Goal: Information Seeking & Learning: Learn about a topic

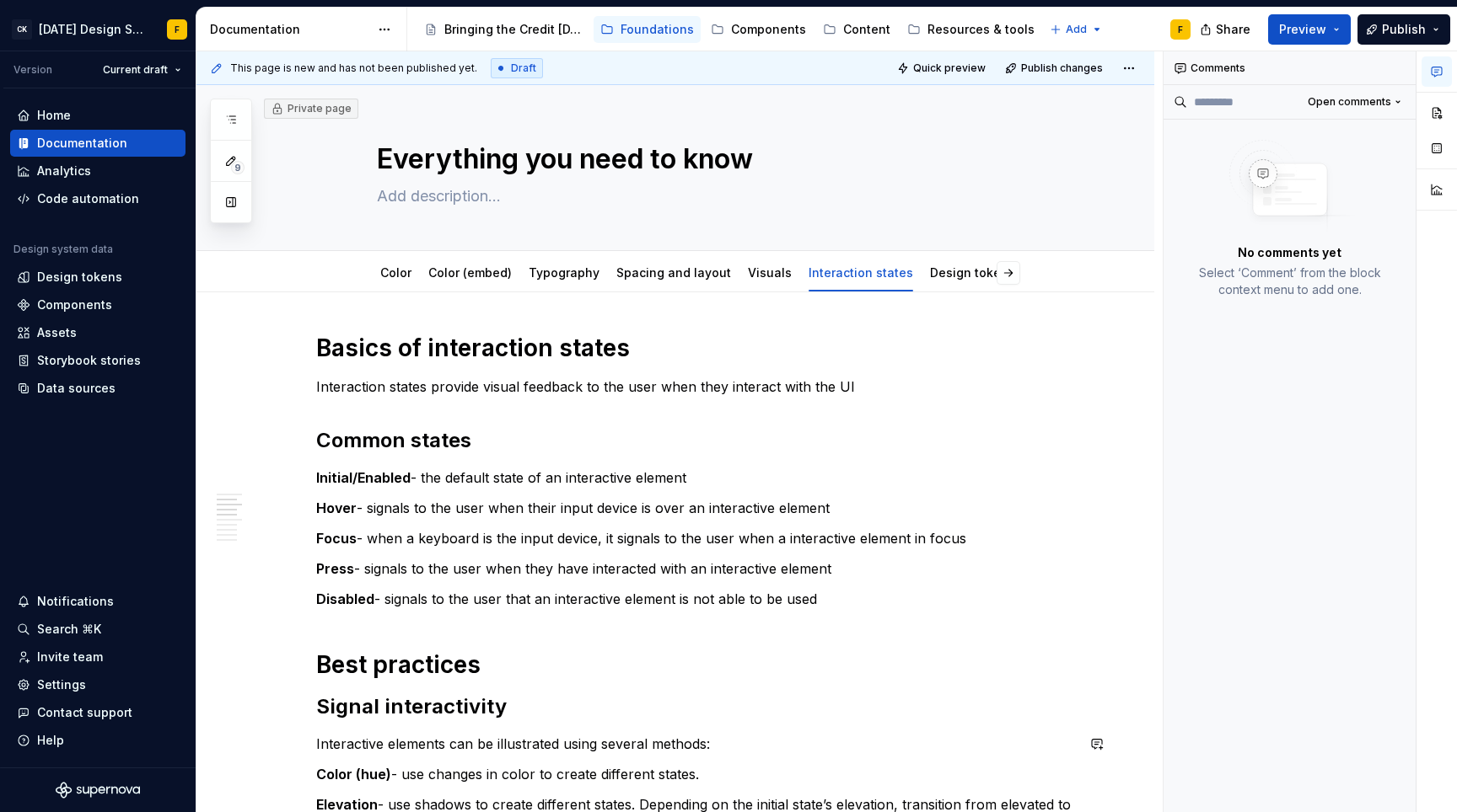
scroll to position [1123, 0]
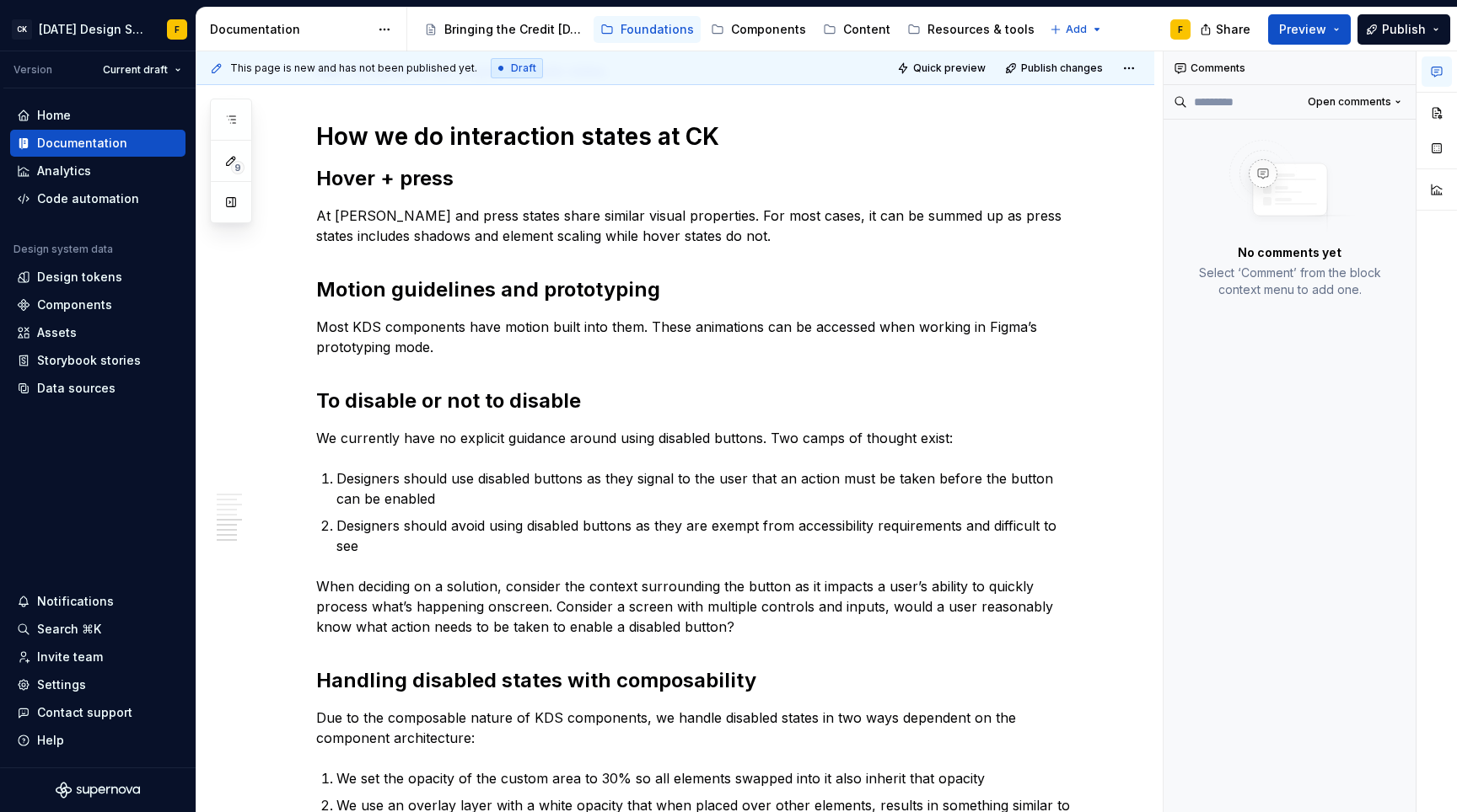
click at [532, 222] on p "At [PERSON_NAME] and press states share similar visual properties. For most cas…" at bounding box center [695, 226] width 759 height 40
click at [732, 228] on p "At [PERSON_NAME] and press states share similar visual properties. For most cas…" at bounding box center [695, 226] width 759 height 40
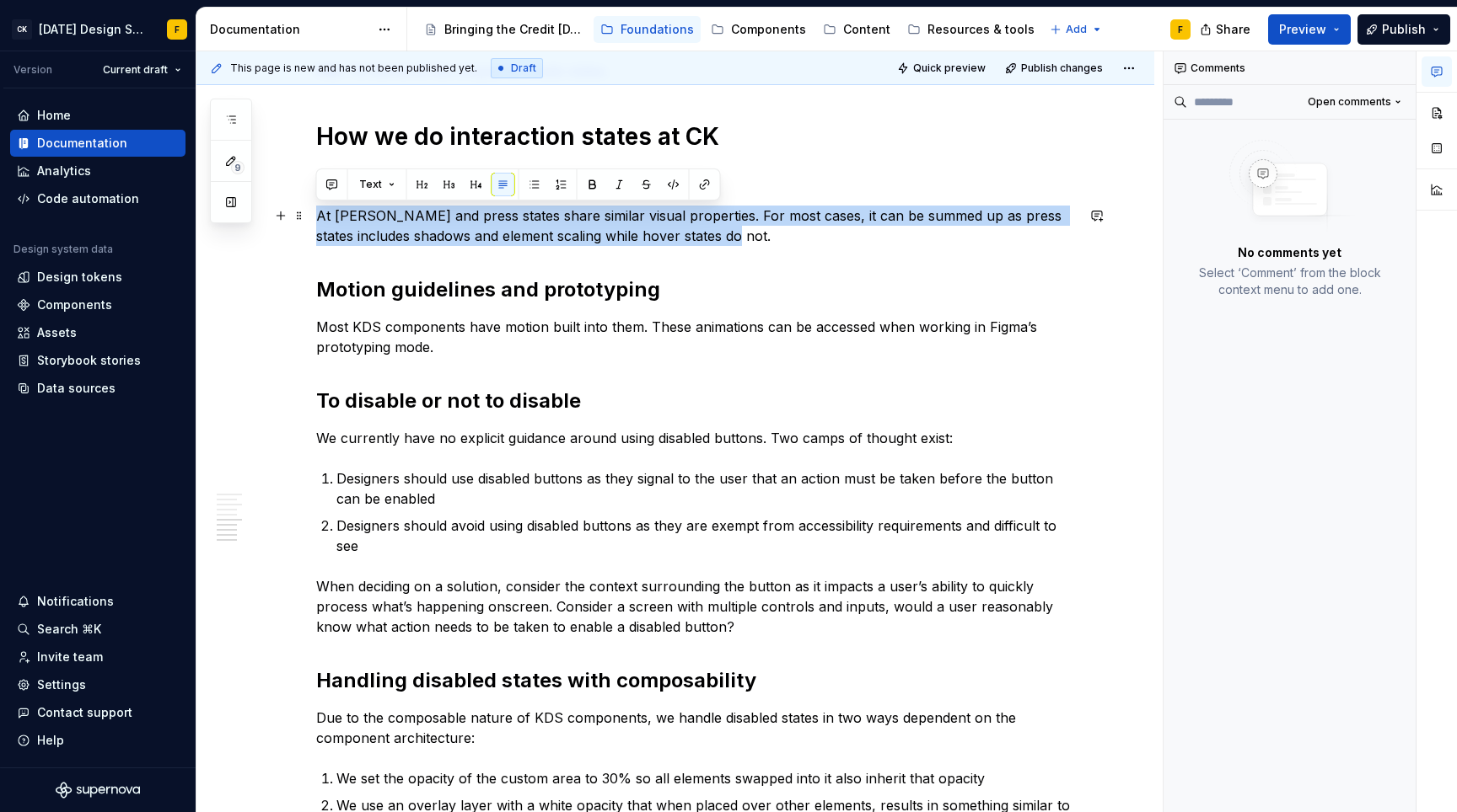
click at [732, 228] on p "At [PERSON_NAME] and press states share similar visual properties. For most cas…" at bounding box center [695, 226] width 759 height 40
copy p "At [PERSON_NAME] and press states share similar visual properties. For most cas…"
click at [380, 238] on p "At [PERSON_NAME] and press states share similar visual properties. For most cas…" at bounding box center [695, 226] width 759 height 40
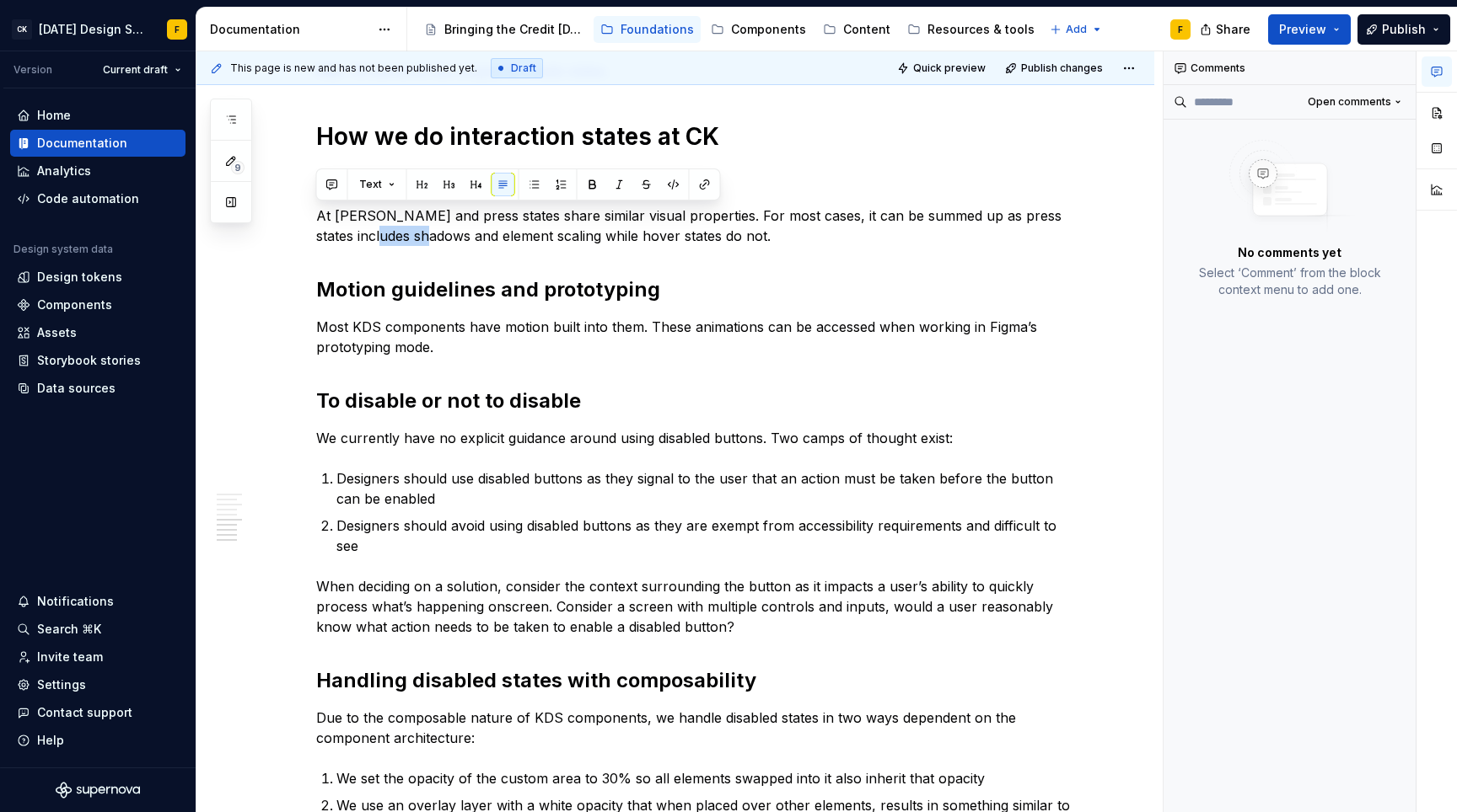
click at [380, 238] on p "At [PERSON_NAME] and press states share similar visual properties. For most cas…" at bounding box center [695, 226] width 759 height 40
click at [357, 210] on p "At [PERSON_NAME] and press states share similar visual properties. For most cas…" at bounding box center [695, 226] width 759 height 40
drag, startPoint x: 365, startPoint y: 213, endPoint x: 311, endPoint y: 211, distance: 54.0
click at [311, 211] on div "Basics of interaction states Interaction states provide visual feedback to the …" at bounding box center [676, 134] width 958 height 1931
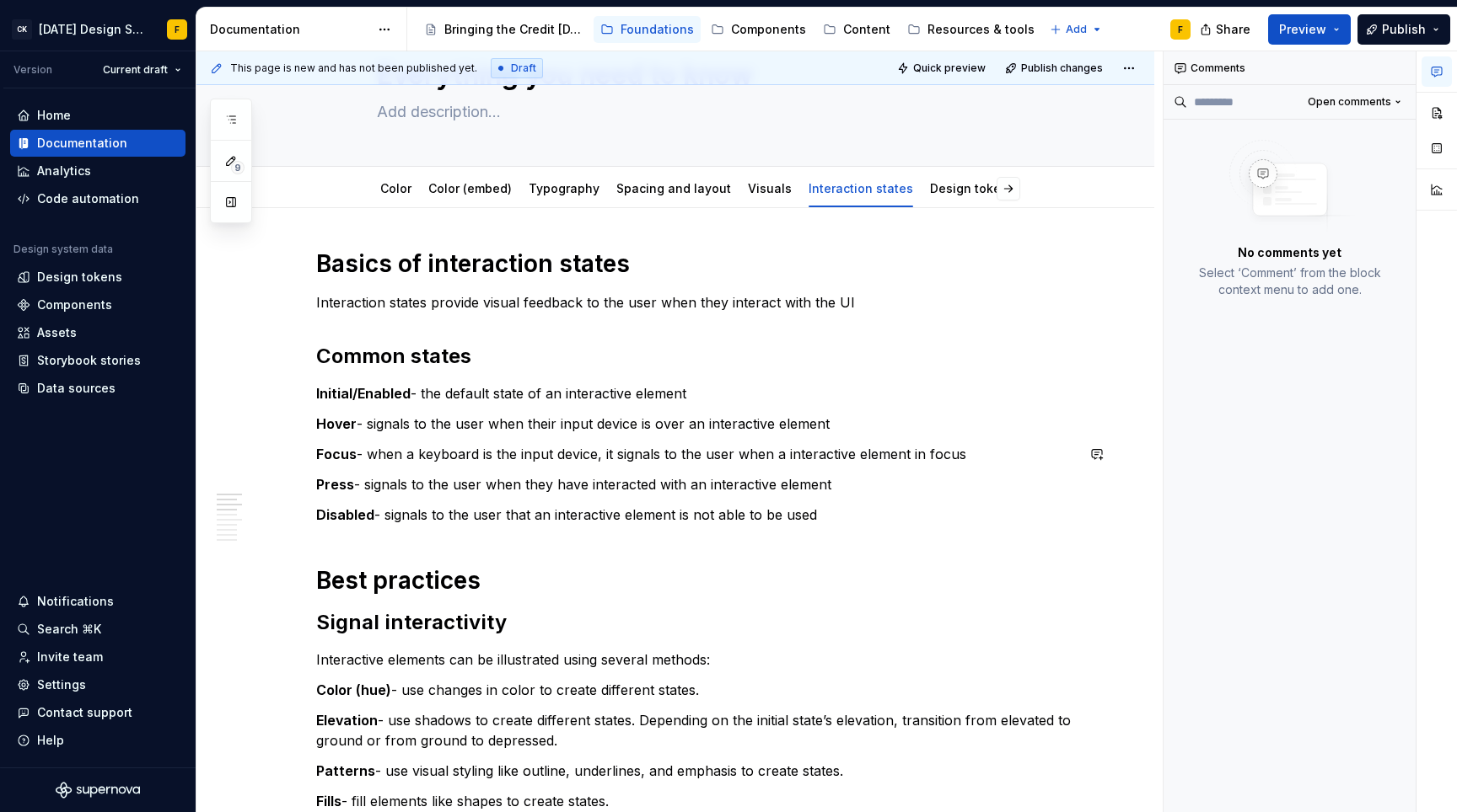
scroll to position [110, 0]
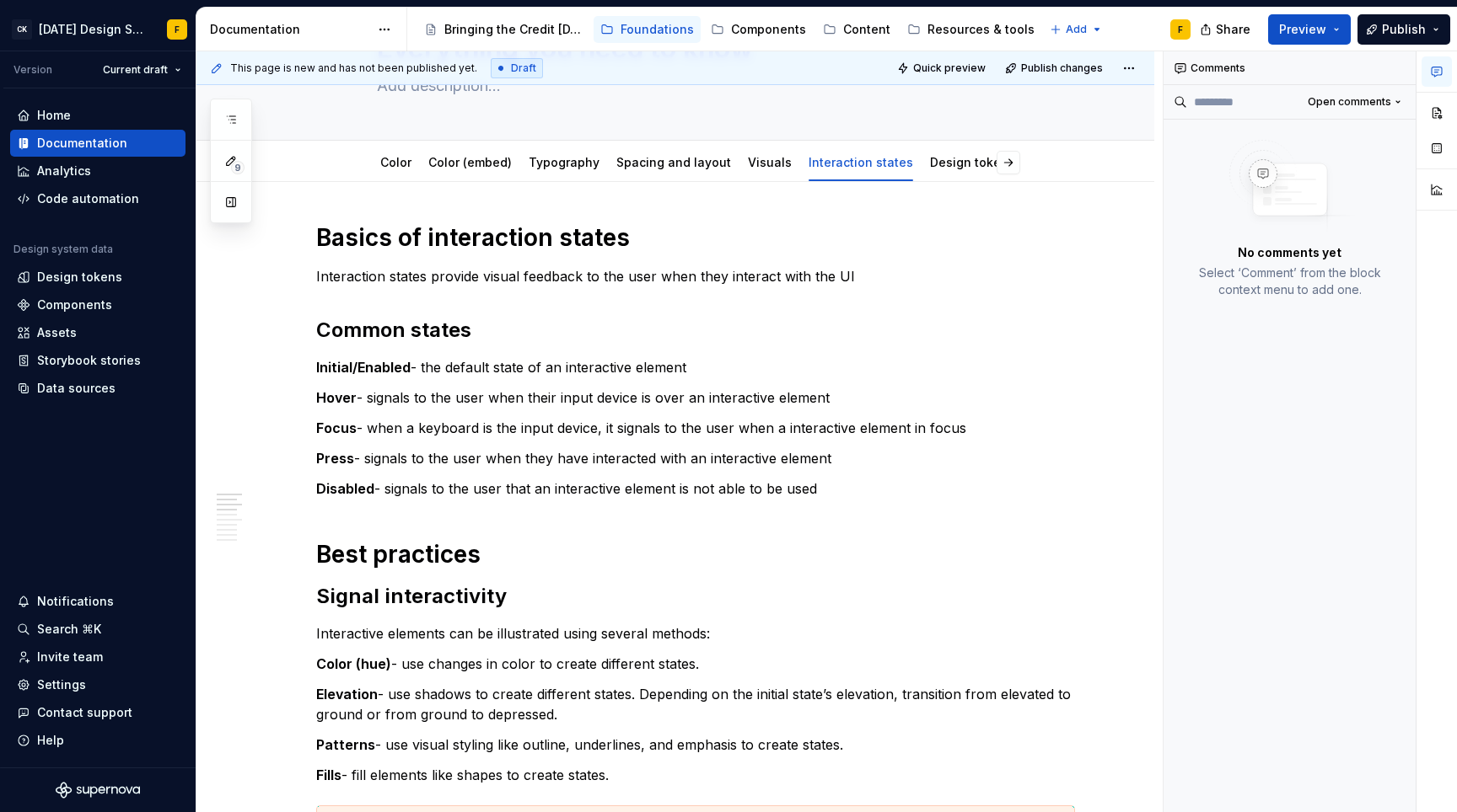
click at [620, 630] on p "Interactive elements can be illustrated using several methods:" at bounding box center [695, 634] width 759 height 20
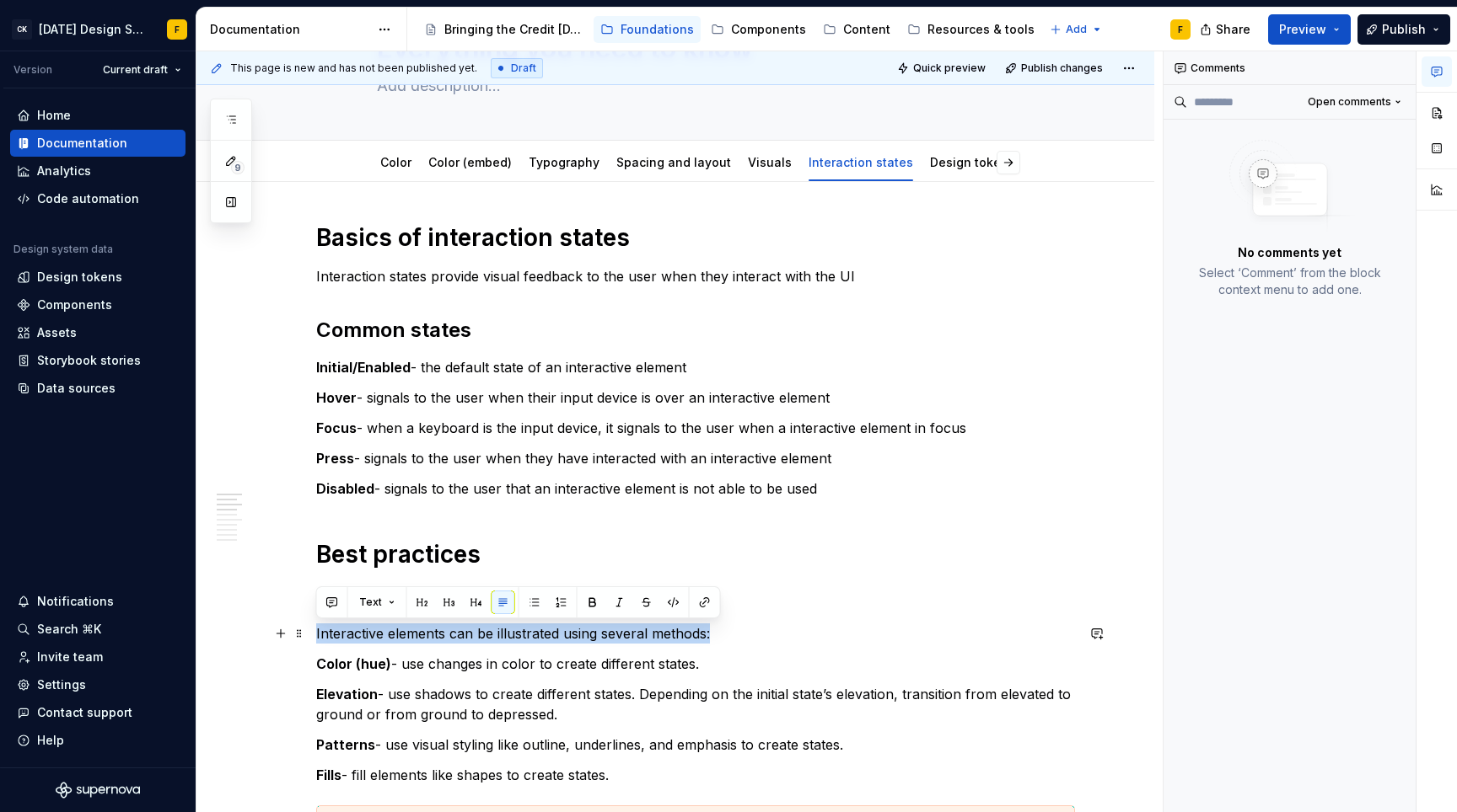
click at [620, 630] on p "Interactive elements can be illustrated using several methods:" at bounding box center [695, 634] width 759 height 20
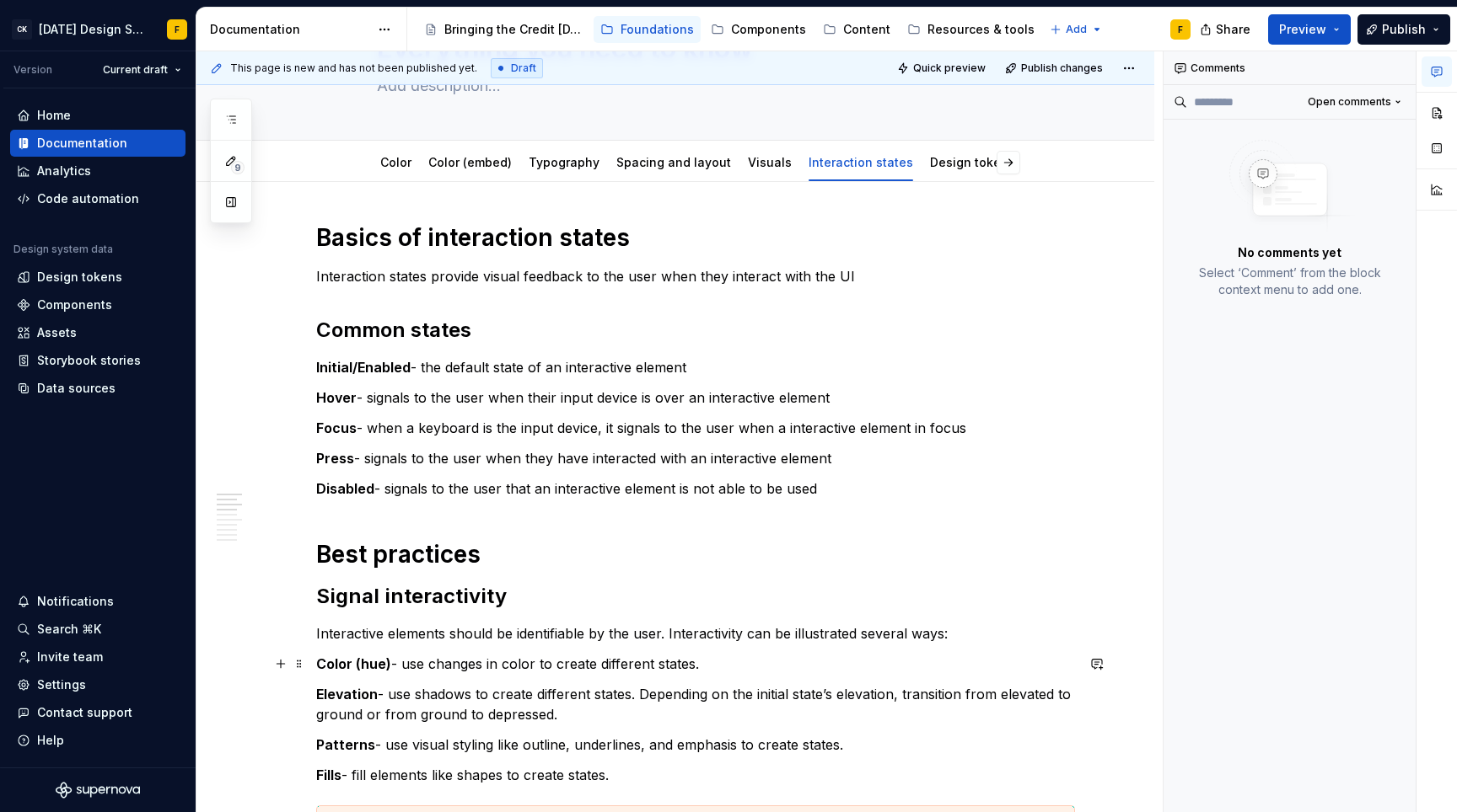
click at [823, 667] on p "Color (hue) - use changes in color to create different states." at bounding box center [695, 664] width 759 height 20
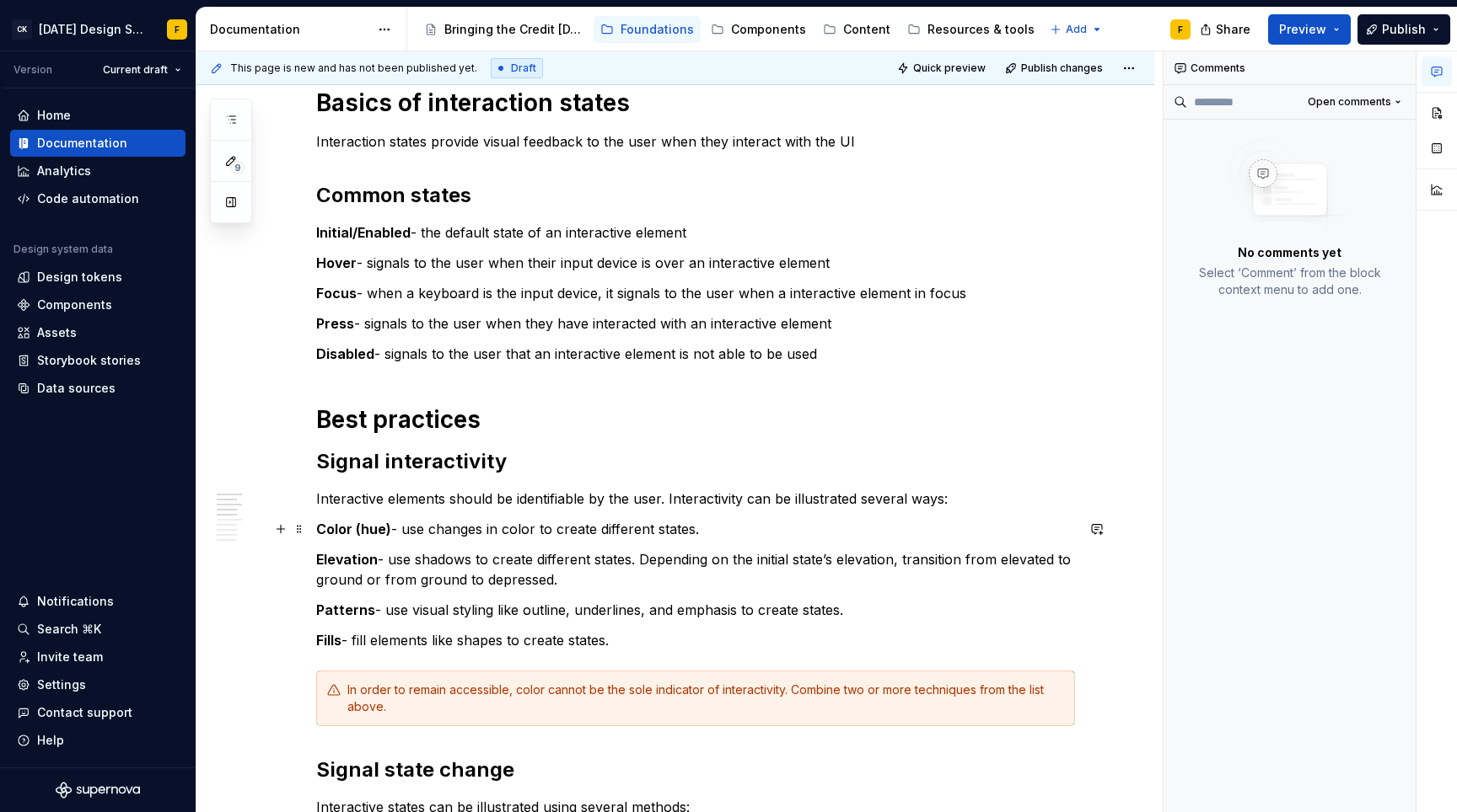
scroll to position [247, 0]
click at [952, 503] on p "Interactive elements should be identifiable by the user. Interactivity can be i…" at bounding box center [695, 497] width 759 height 20
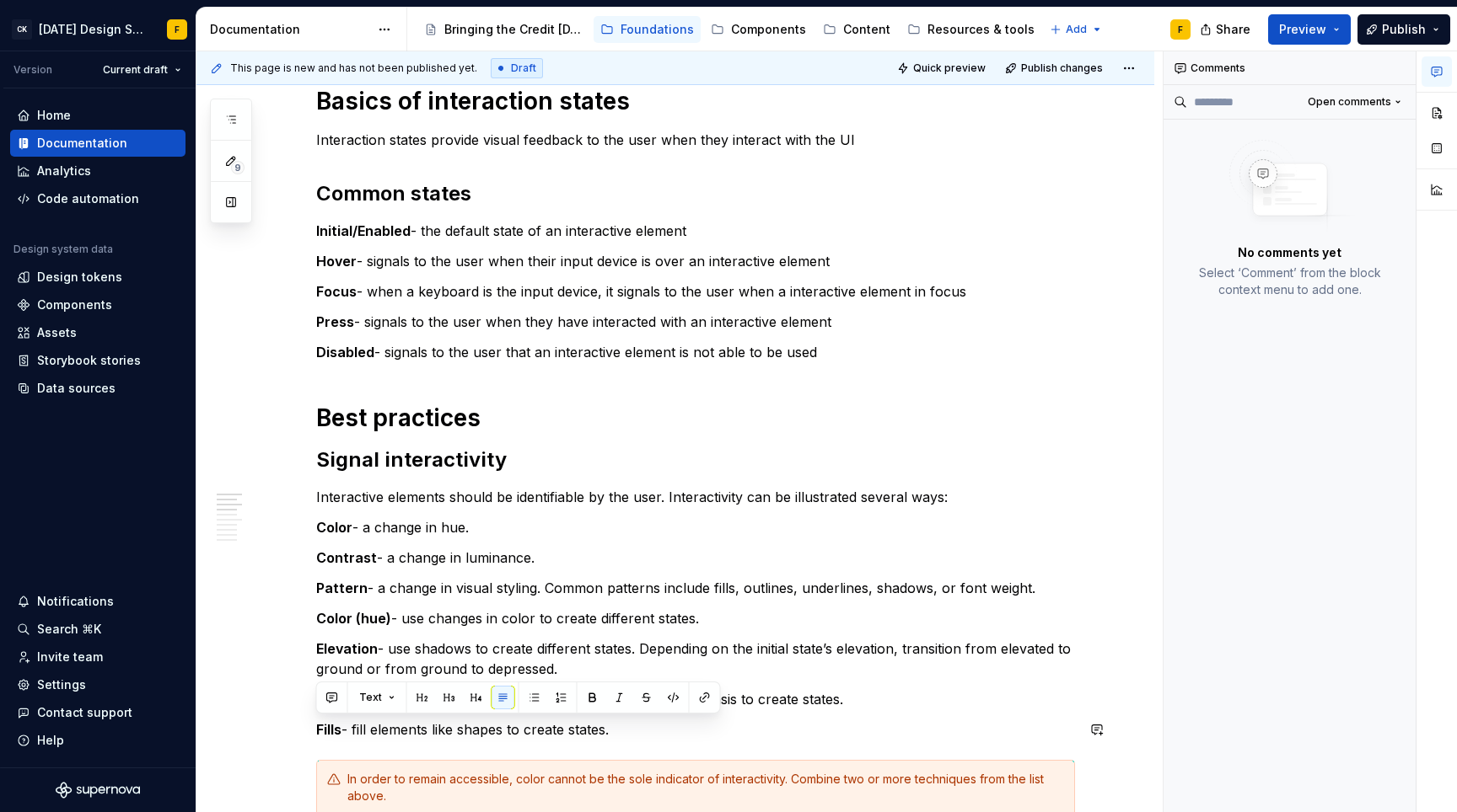
scroll to position [248, 0]
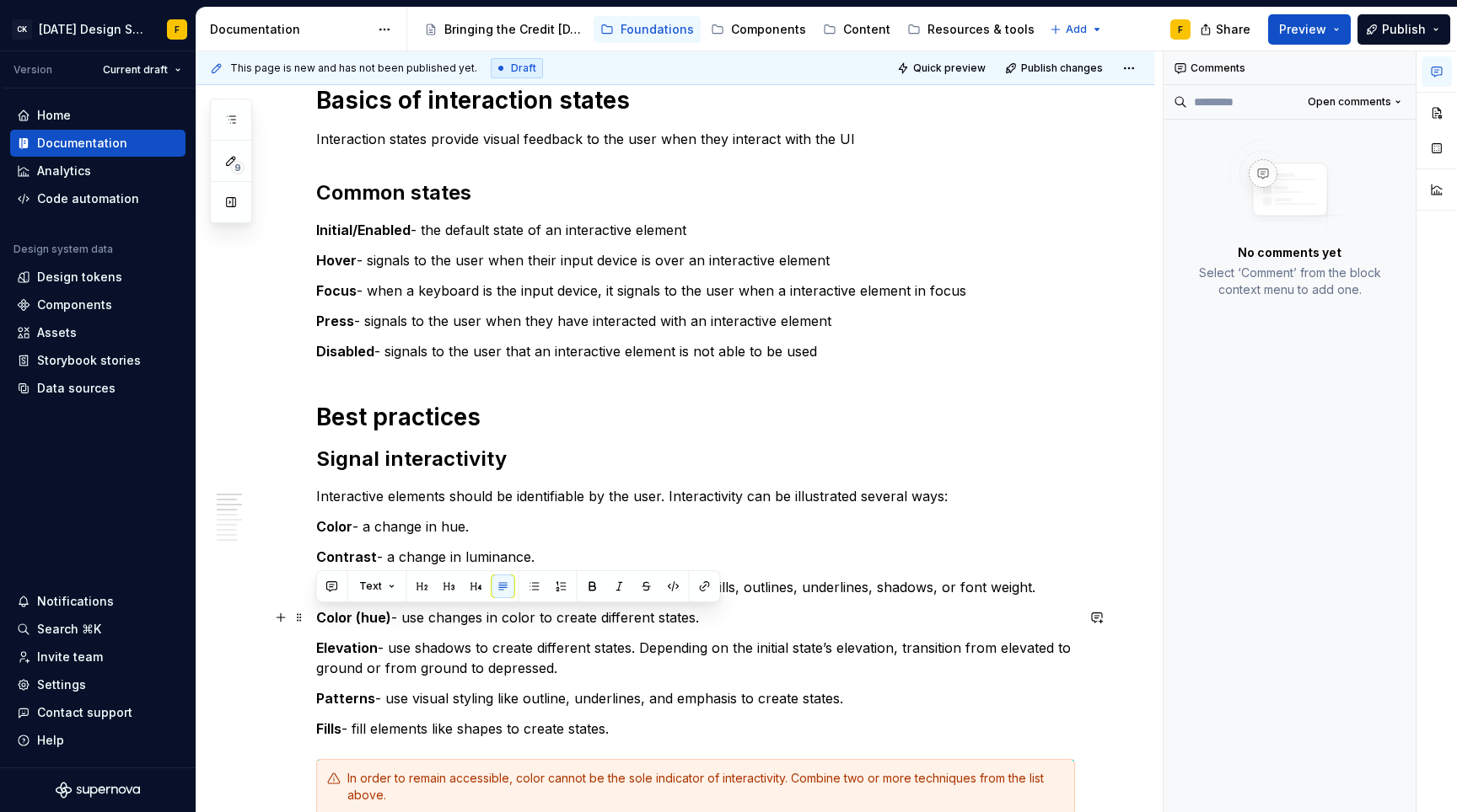
drag, startPoint x: 623, startPoint y: 730, endPoint x: 311, endPoint y: 609, distance: 334.6
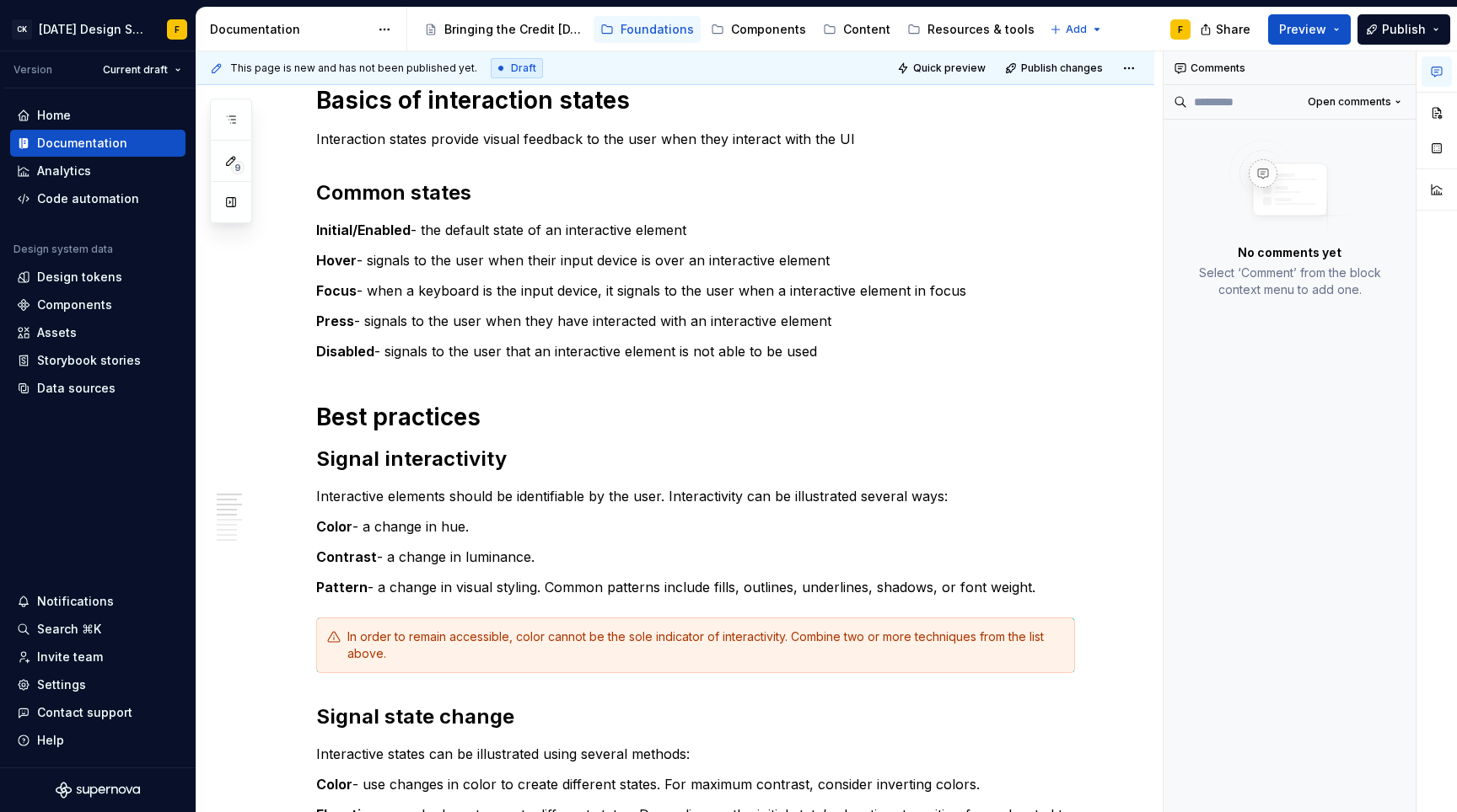
click at [445, 639] on div "In order to remain accessible, color cannot be the sole indicator of interactiv…" at bounding box center [705, 645] width 717 height 34
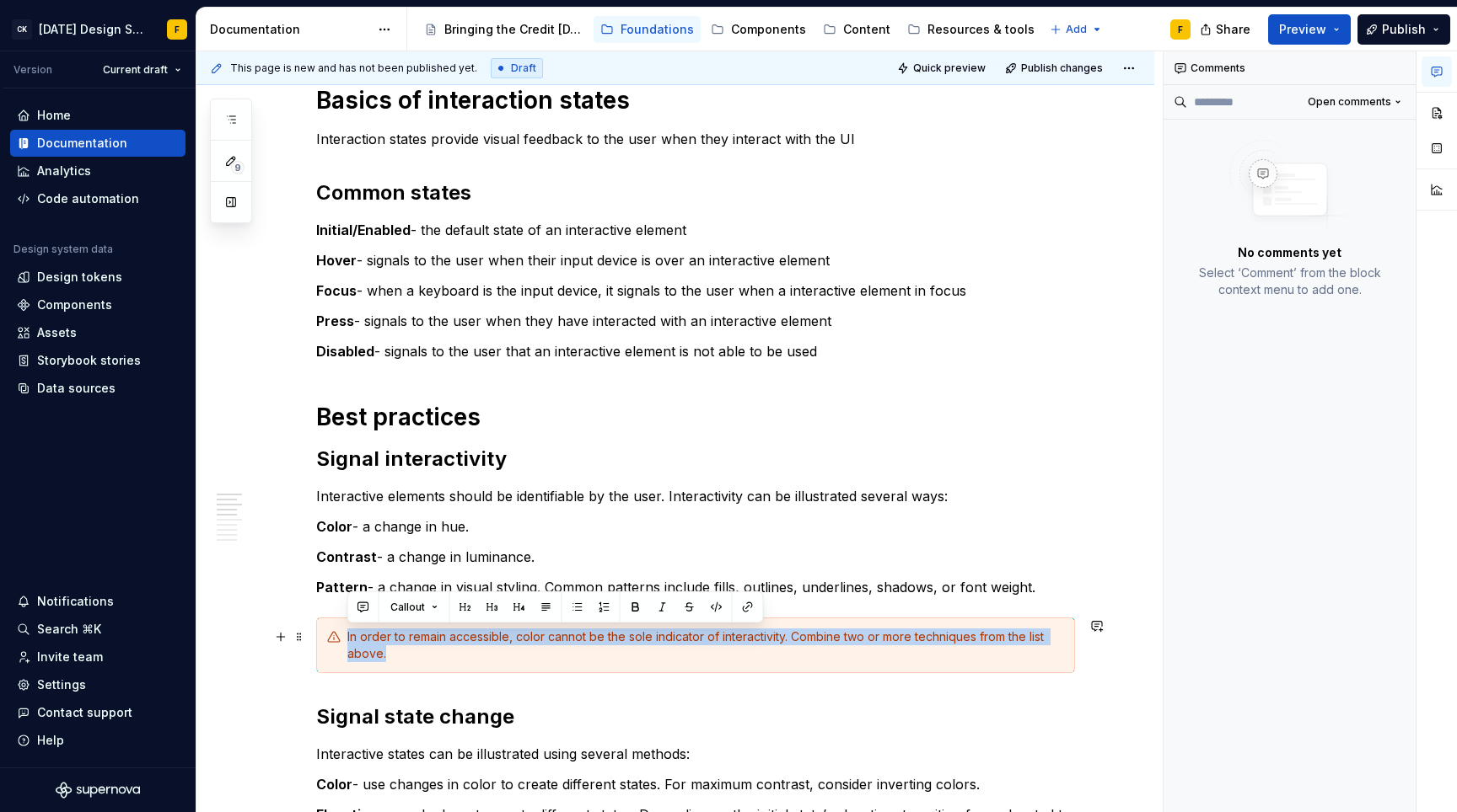
click at [445, 639] on div "In order to remain accessible, color cannot be the sole indicator of interactiv…" at bounding box center [705, 645] width 717 height 34
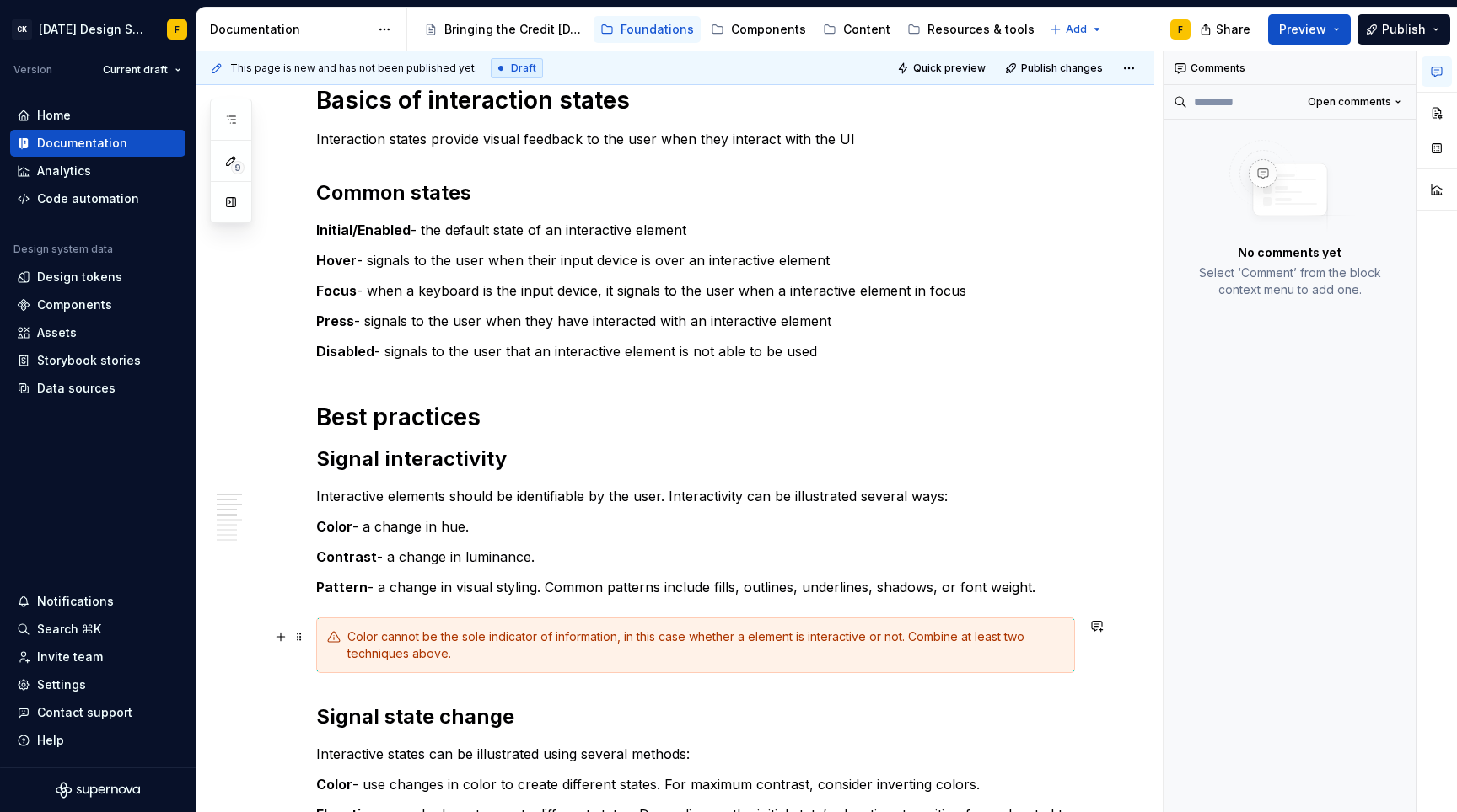
click at [346, 635] on div "Color cannot be the sole indicator of information, in this case whether a eleme…" at bounding box center [695, 645] width 759 height 56
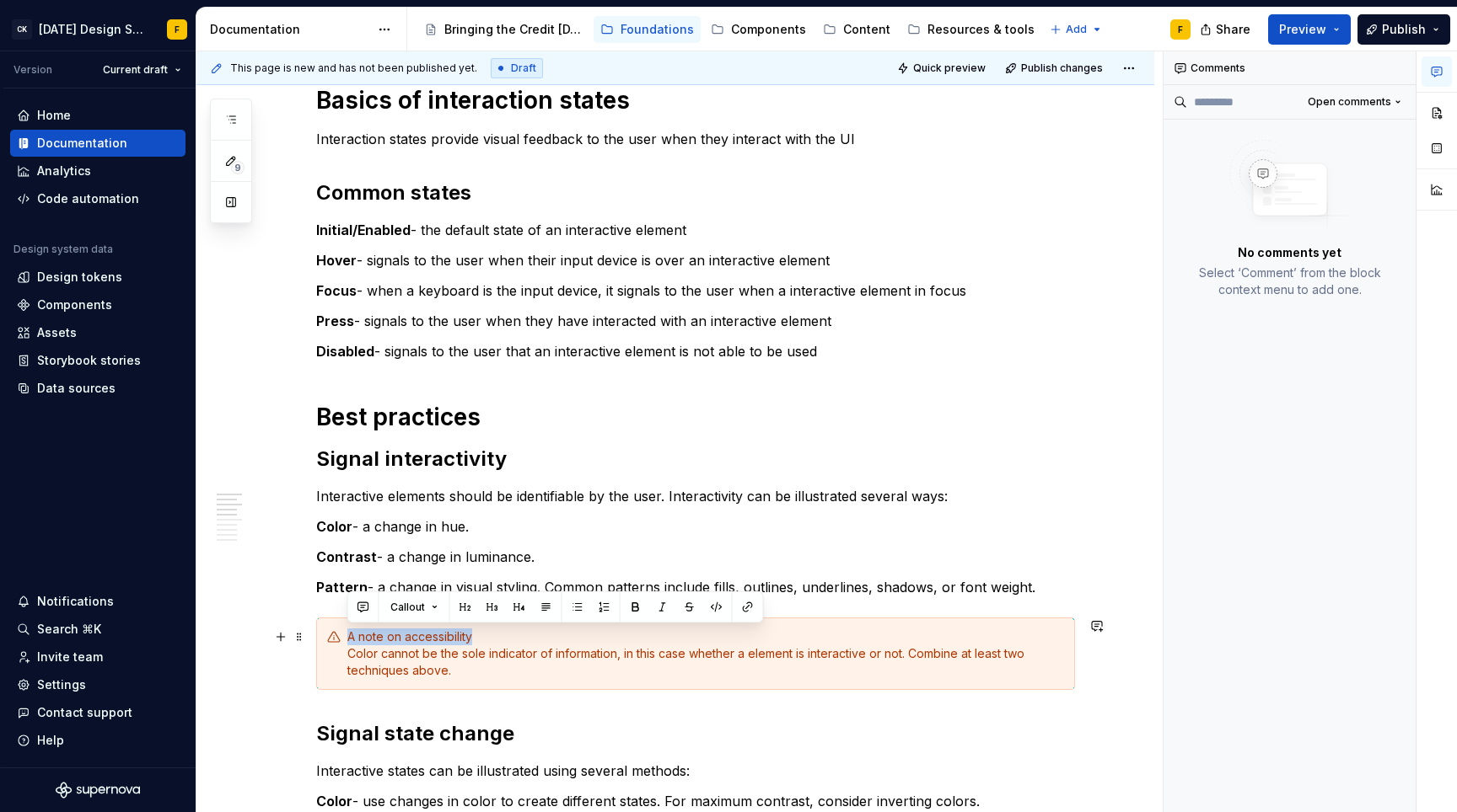
drag, startPoint x: 477, startPoint y: 634, endPoint x: 347, endPoint y: 637, distance: 130.0
click at [347, 637] on div "A note on accessibility Color cannot be the sole indicator of information, in t…" at bounding box center [705, 655] width 717 height 51
click at [638, 608] on button "button" at bounding box center [636, 608] width 24 height 24
click at [584, 663] on div "A note on accessibility Color cannot be the sole indicator of information, in t…" at bounding box center [705, 655] width 717 height 51
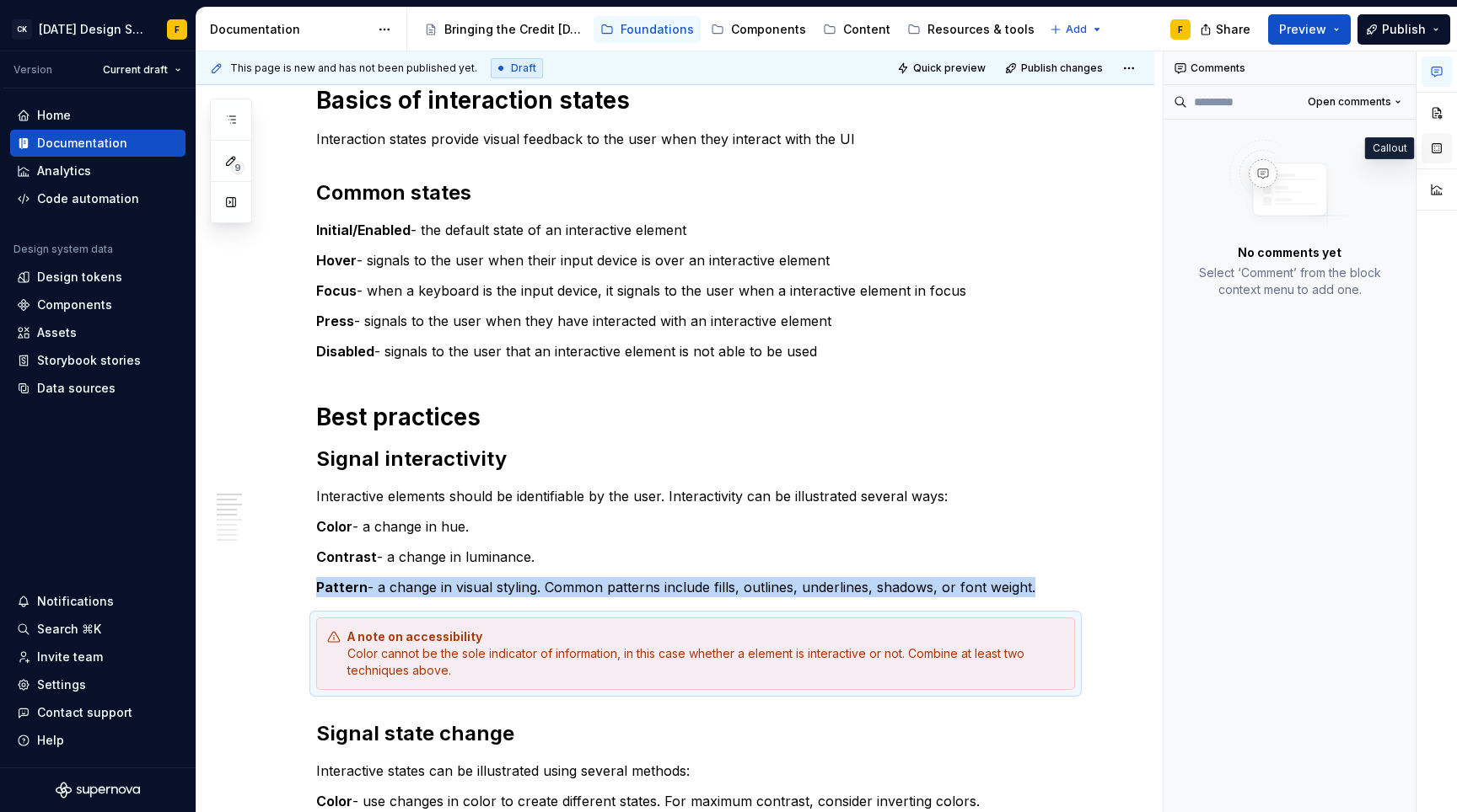
click at [1439, 151] on button "button" at bounding box center [1436, 147] width 30 height 30
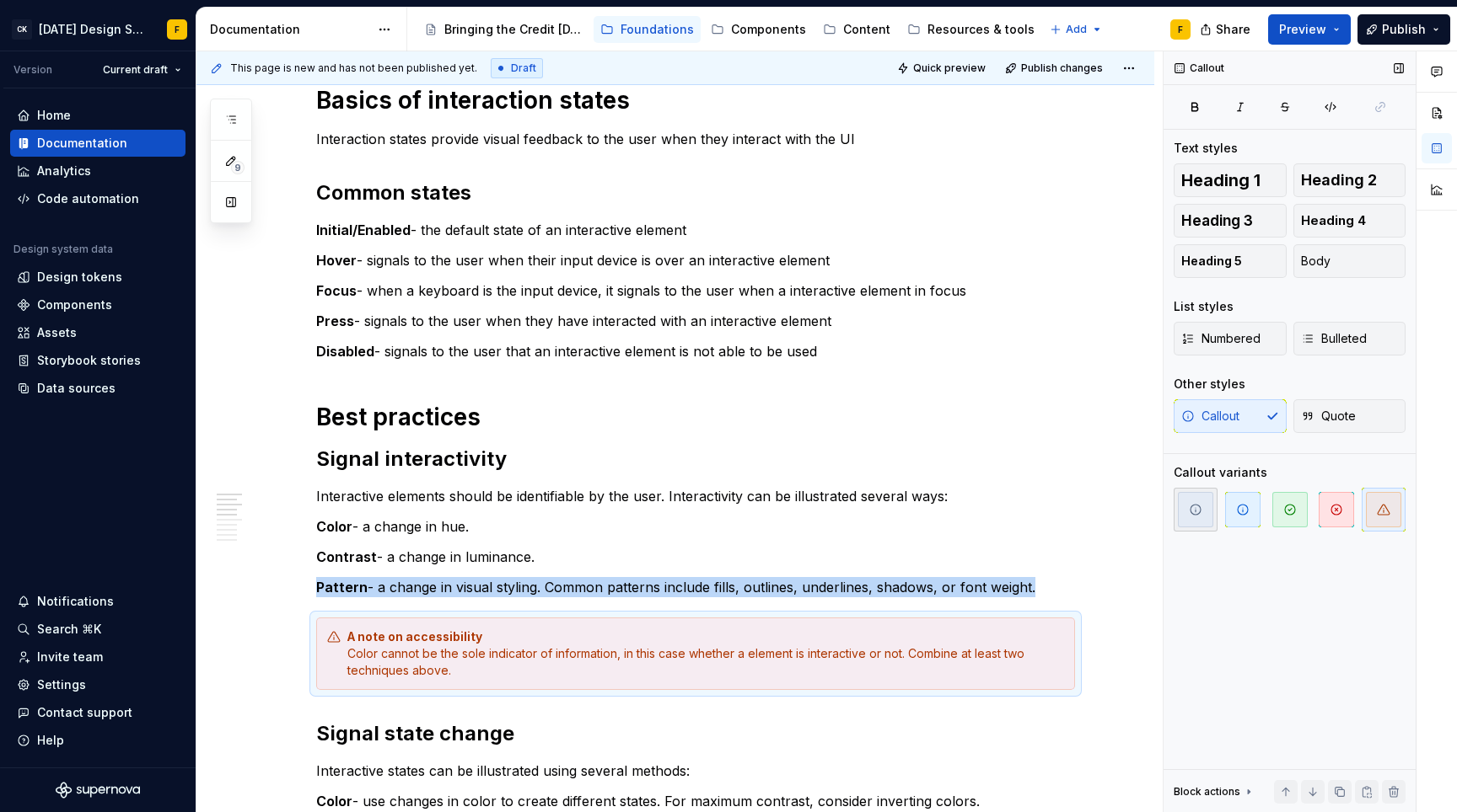
click at [1208, 516] on span "button" at bounding box center [1195, 510] width 36 height 36
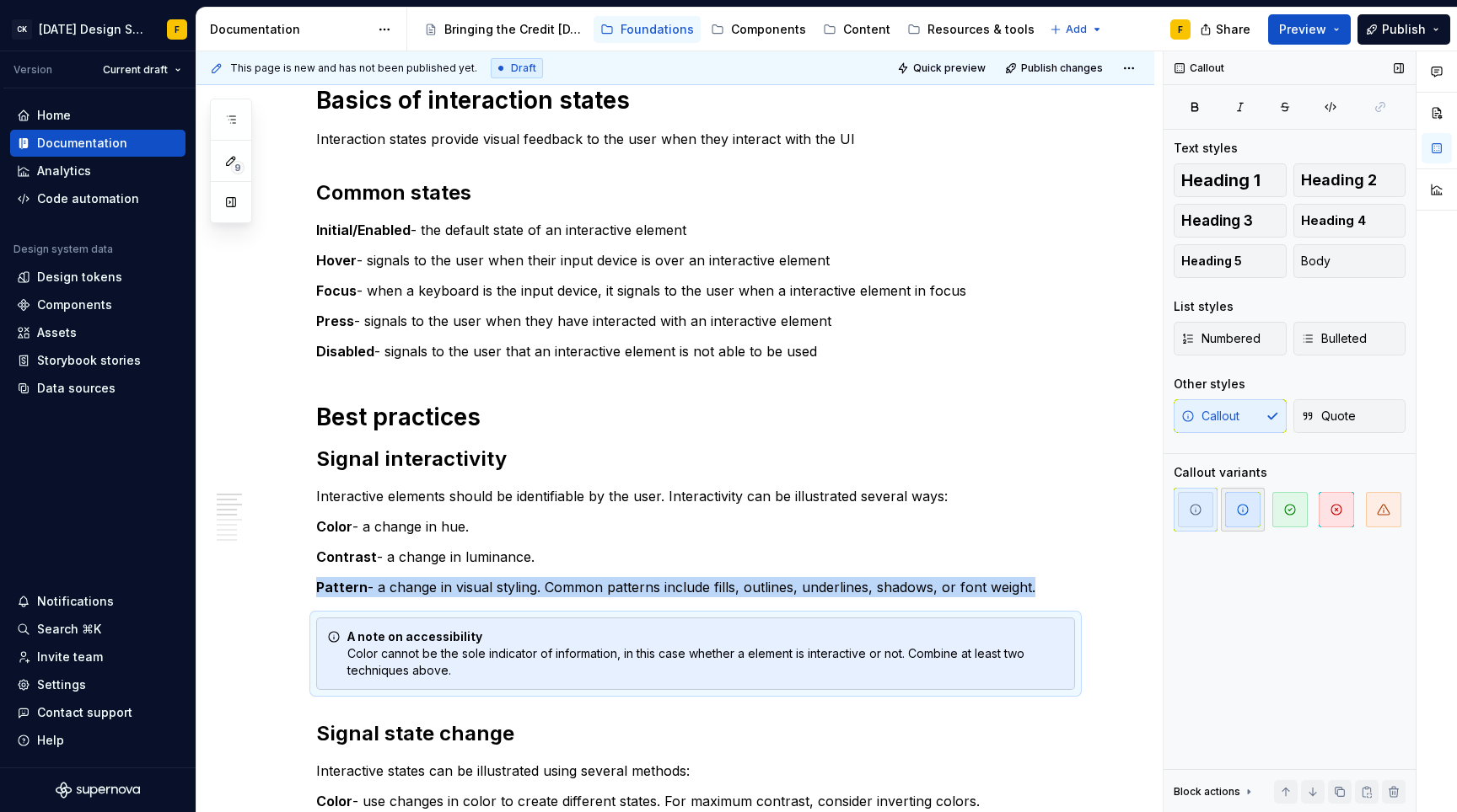
click at [1249, 518] on span "button" at bounding box center [1242, 510] width 36 height 36
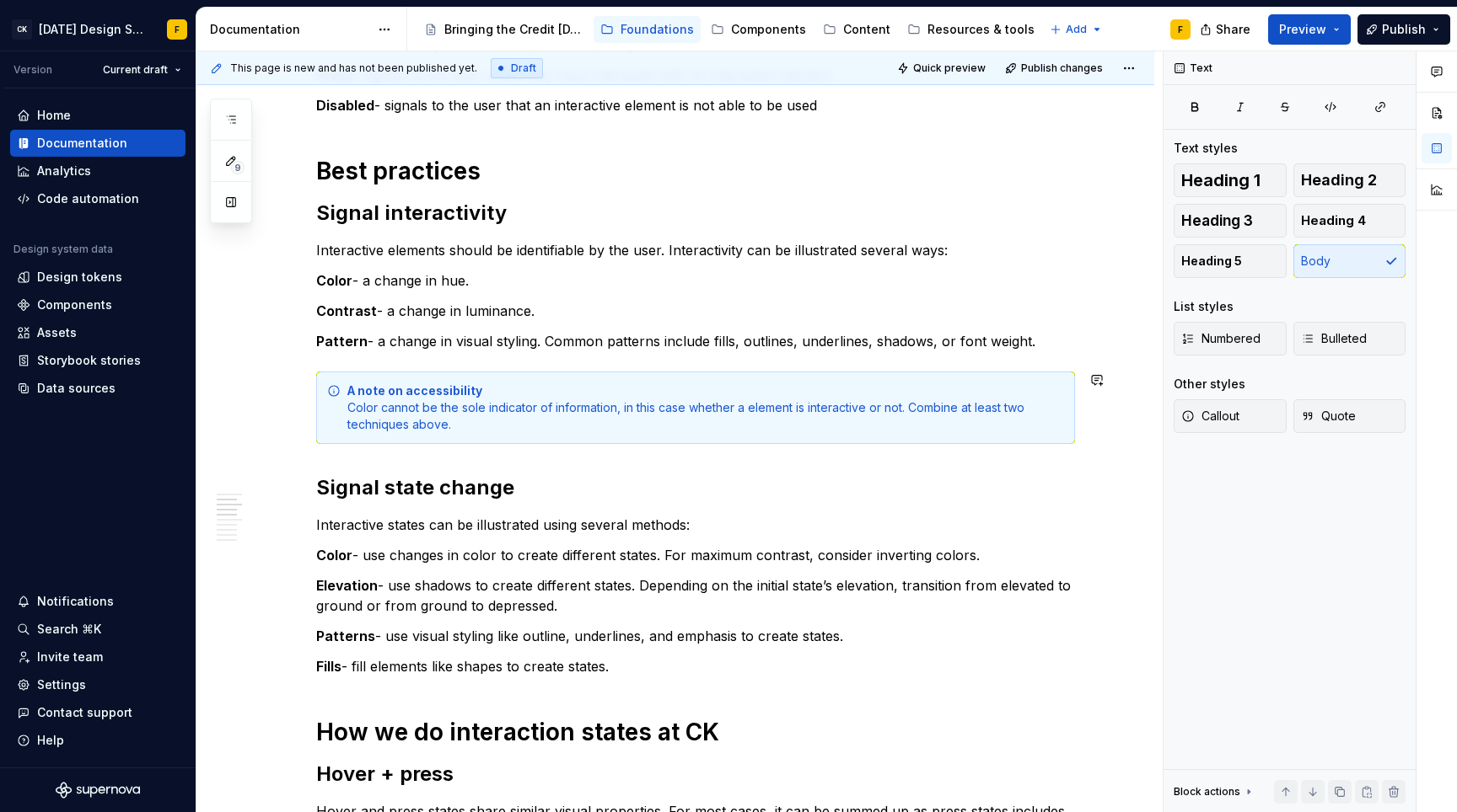
scroll to position [533, 0]
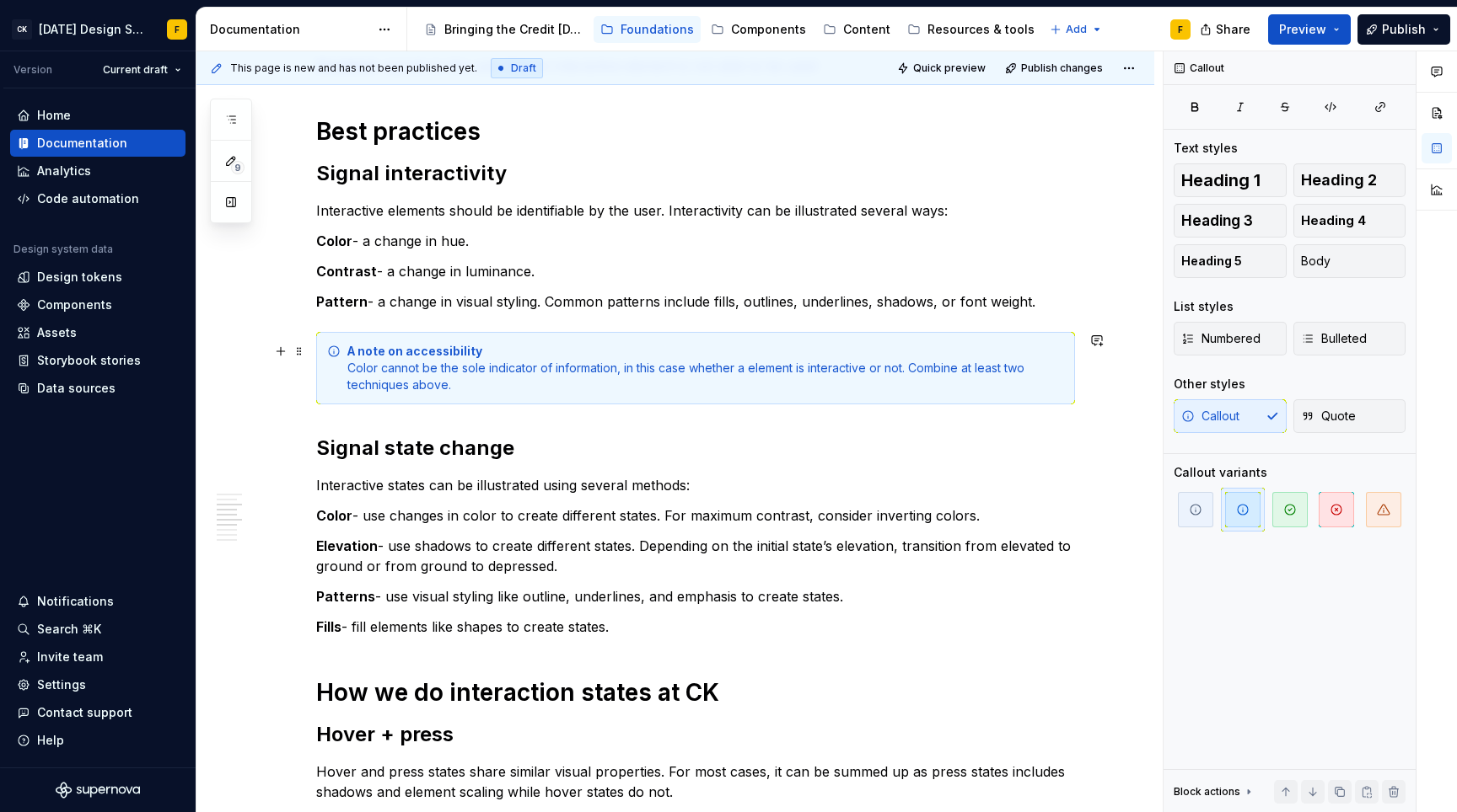
click at [528, 393] on div "A note on accessibility Color cannot be the sole indicator of information, in t…" at bounding box center [695, 369] width 759 height 73
click at [1283, 511] on icon "button" at bounding box center [1289, 510] width 14 height 14
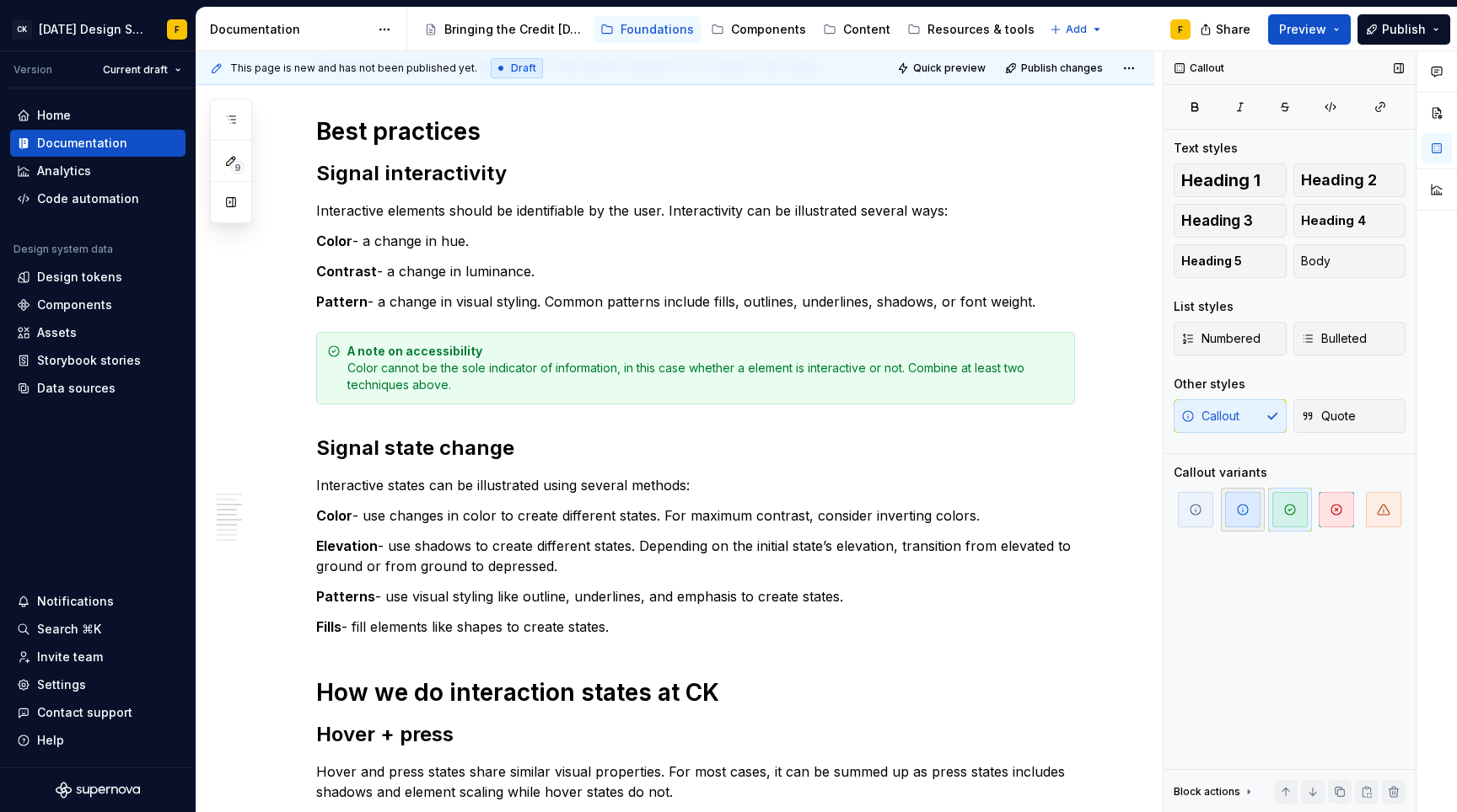
click at [1253, 506] on span "button" at bounding box center [1242, 510] width 36 height 36
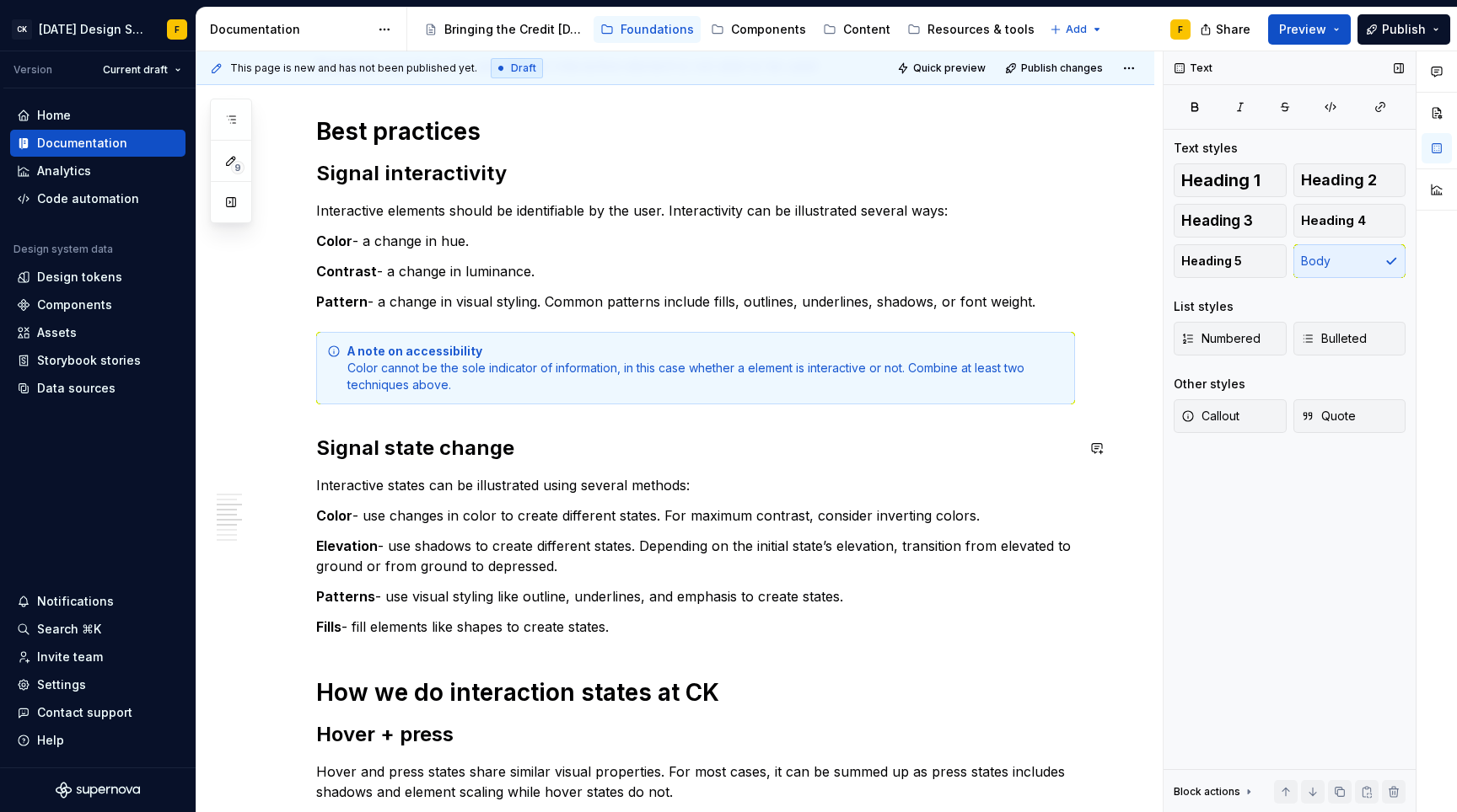
click at [748, 469] on div "Basics of interaction states Interaction states provide visual feedback to the …" at bounding box center [695, 596] width 759 height 1593
click at [567, 233] on p "Color - a change in hue." at bounding box center [695, 241] width 759 height 20
click at [572, 276] on p "Contrast - a change in luminance." at bounding box center [695, 271] width 759 height 20
click at [383, 448] on h2 "Signal state change" at bounding box center [695, 449] width 759 height 27
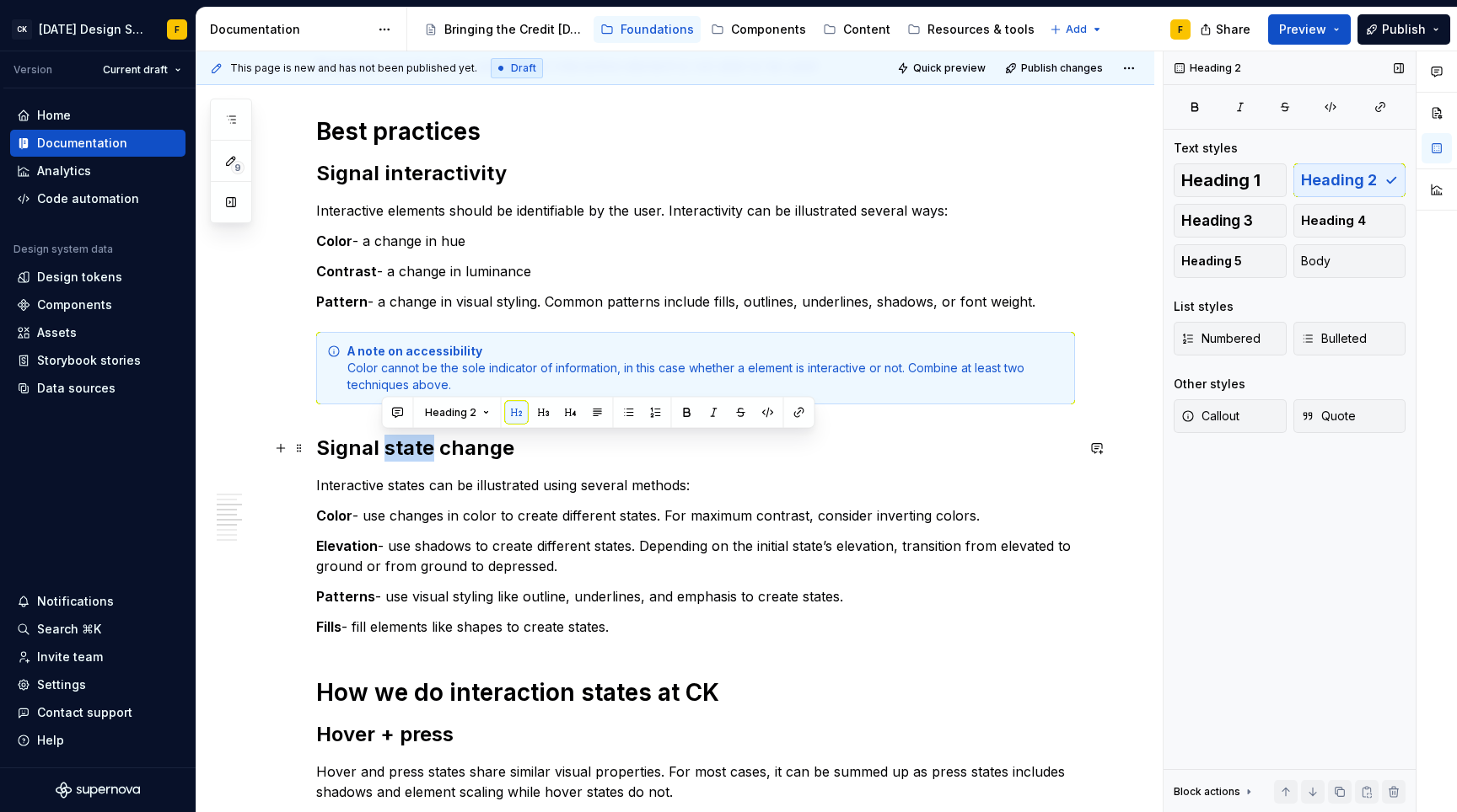
click at [383, 448] on h2 "Signal state change" at bounding box center [695, 449] width 759 height 27
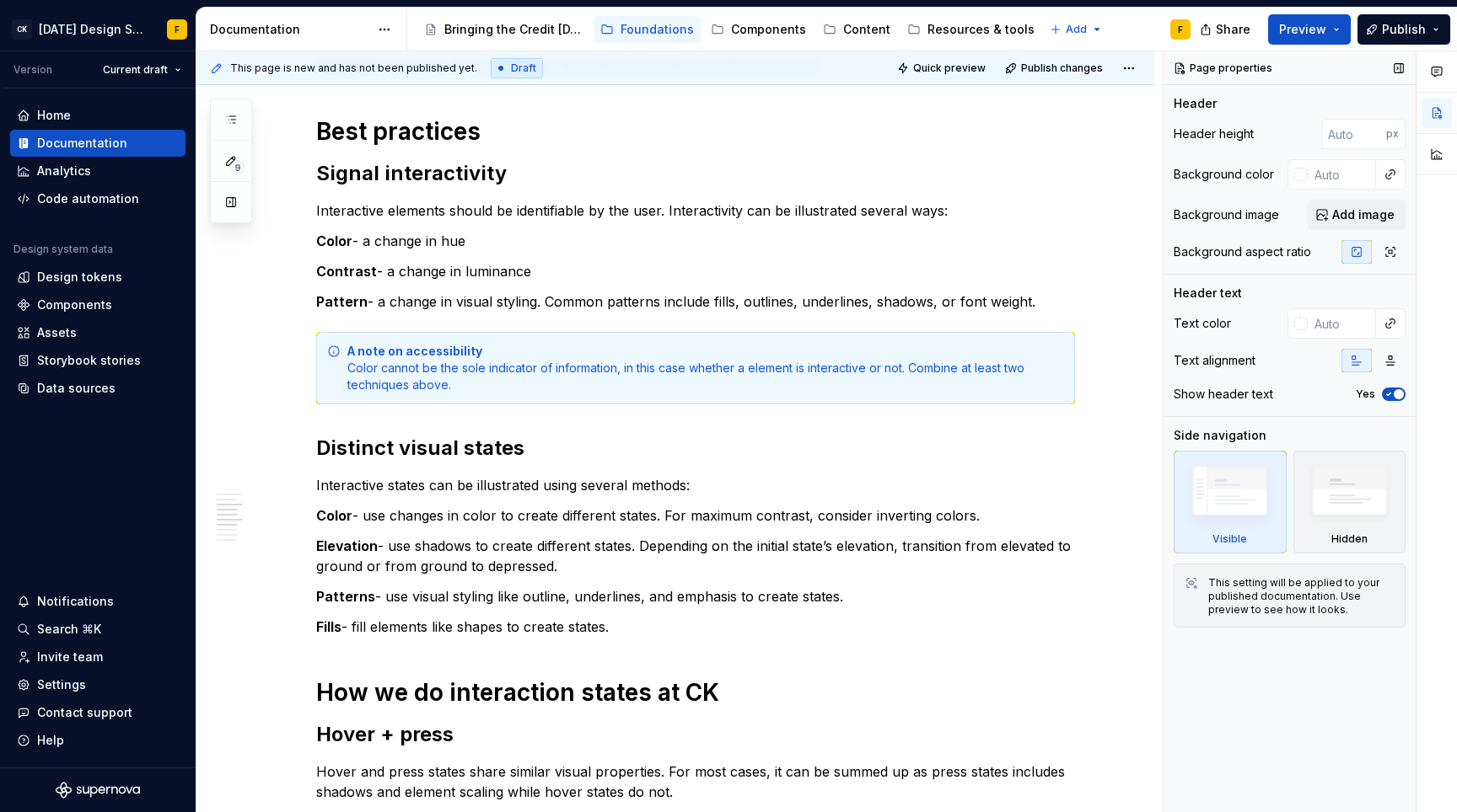
click at [596, 512] on p "Color - use changes in color to create different states. For maximum contrast, …" at bounding box center [695, 515] width 759 height 20
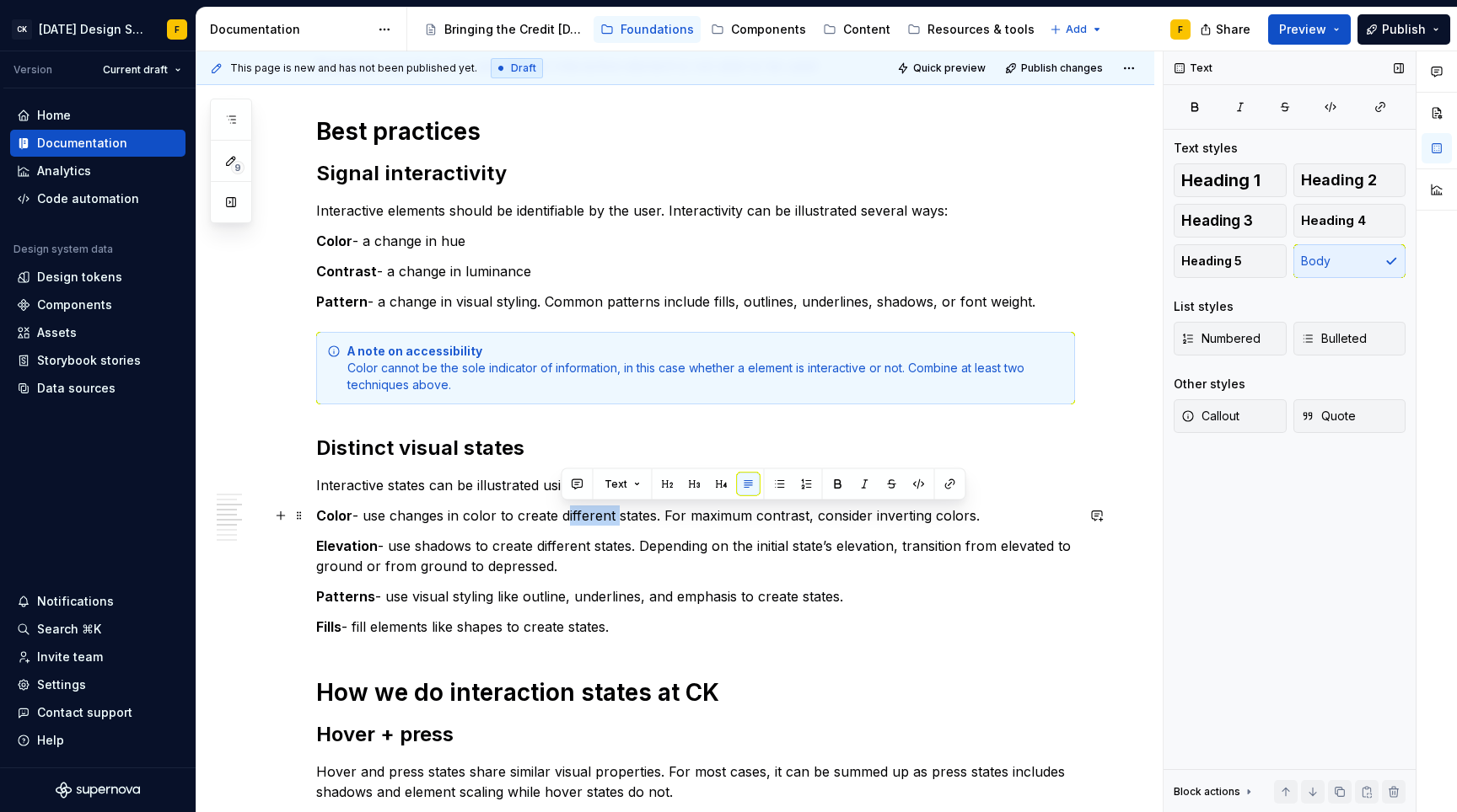
click at [596, 512] on p "Color - use changes in color to create different states. For maximum contrast, …" at bounding box center [695, 515] width 759 height 20
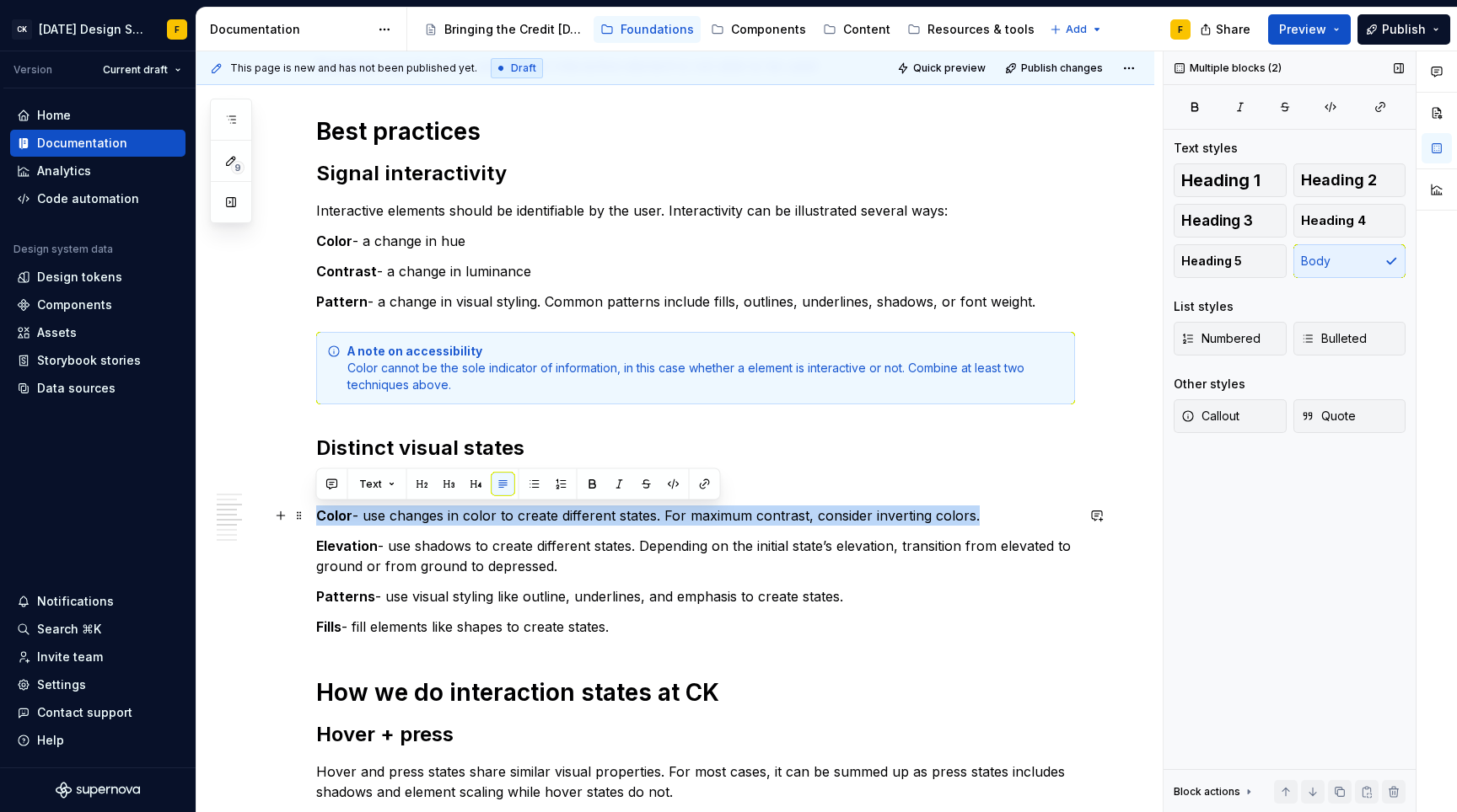
click at [596, 512] on p "Color - use changes in color to create different states. For maximum contrast, …" at bounding box center [695, 515] width 759 height 20
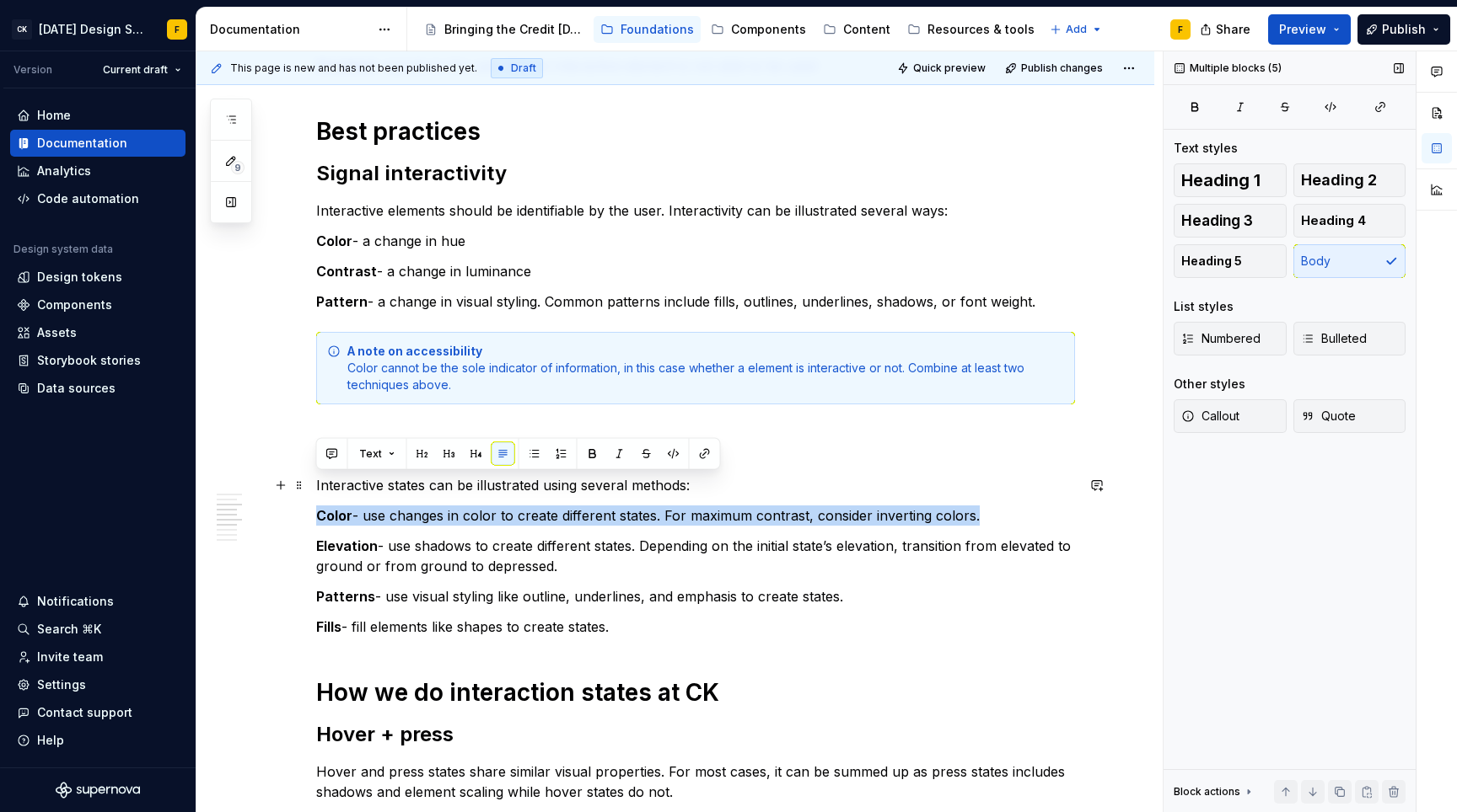
drag, startPoint x: 630, startPoint y: 630, endPoint x: 316, endPoint y: 478, distance: 348.9
click at [316, 478] on div "Basics of interaction states Interaction states provide visual feedback to the …" at bounding box center [695, 596] width 759 height 1593
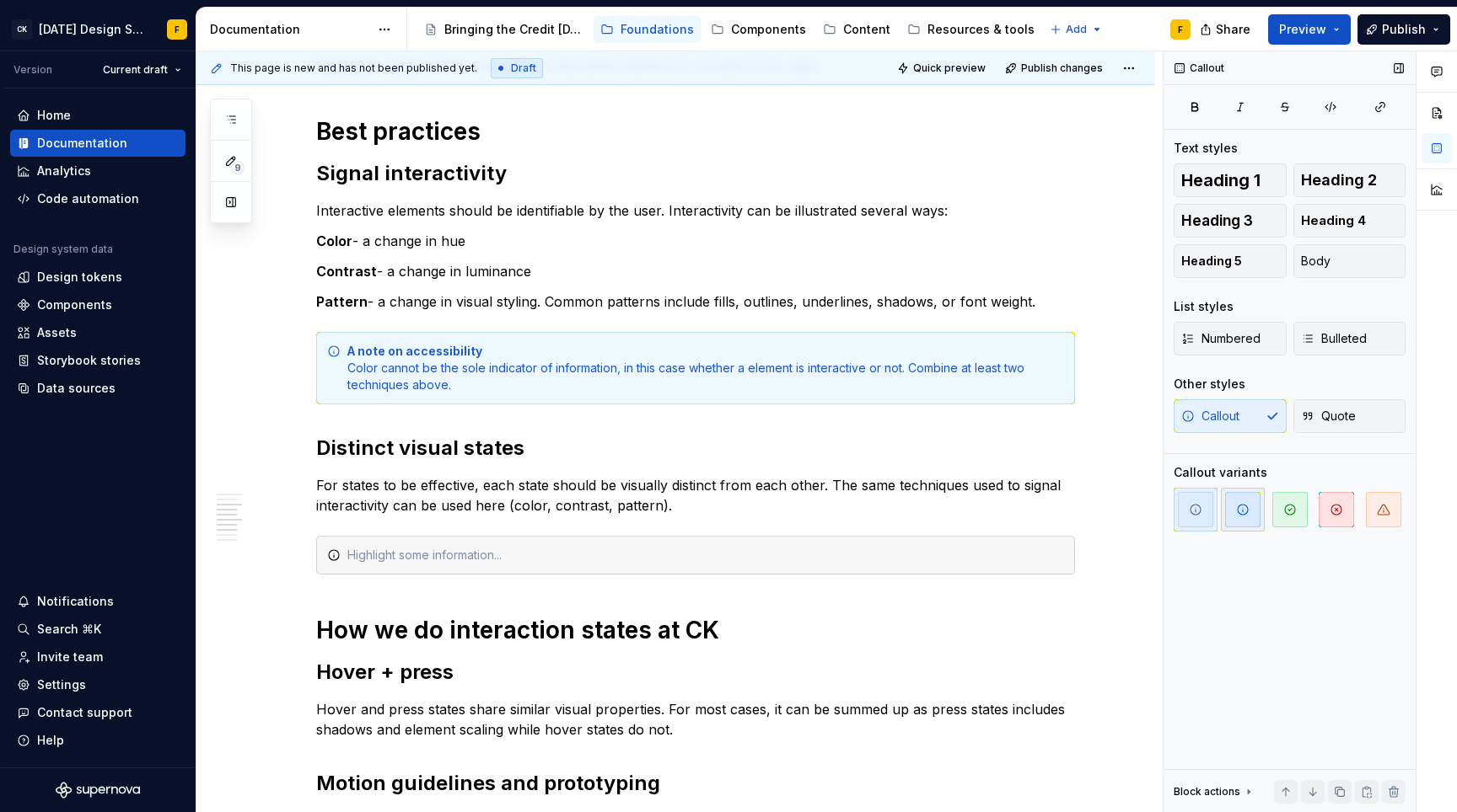
click at [1245, 503] on icon "button" at bounding box center [1242, 510] width 14 height 14
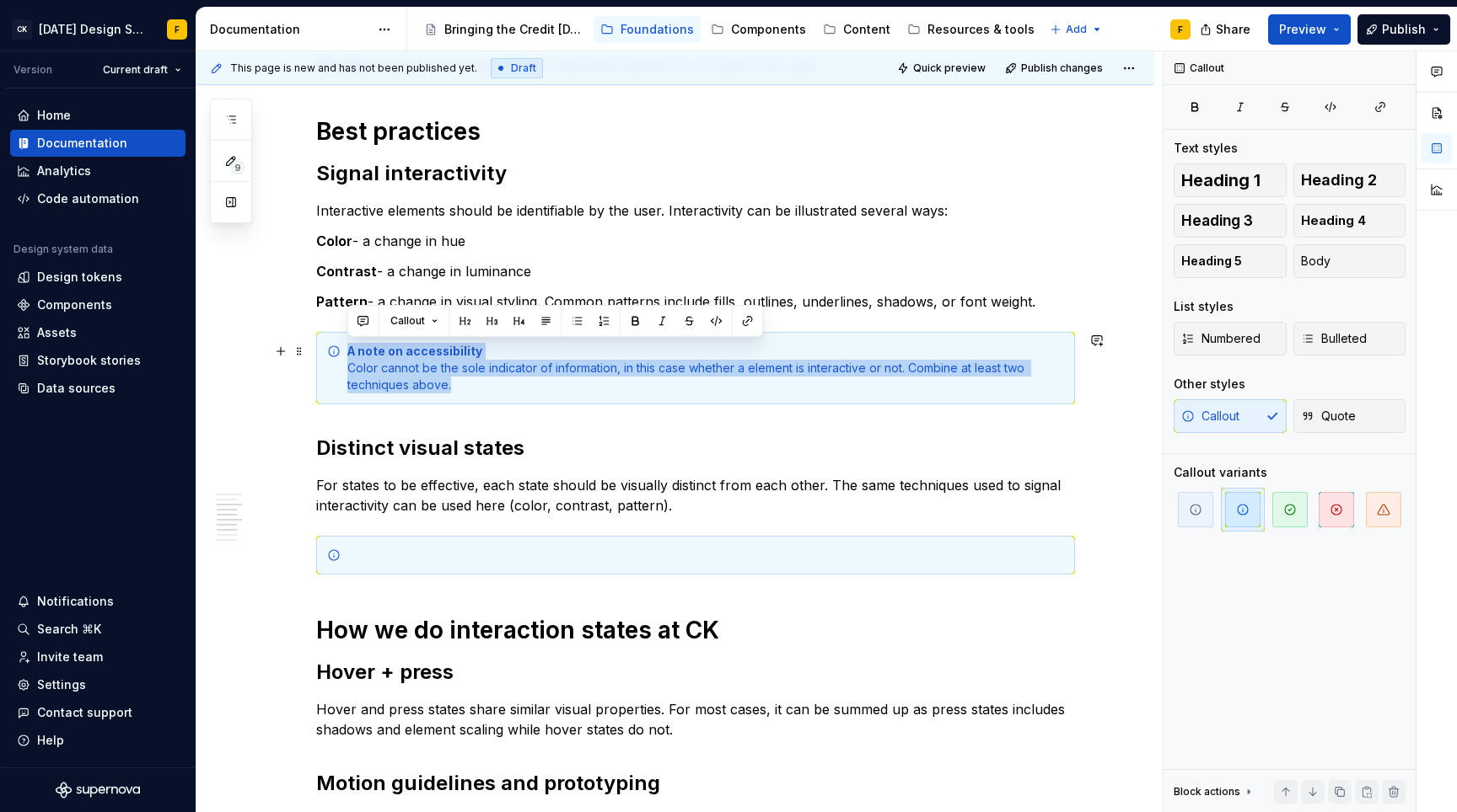
drag, startPoint x: 457, startPoint y: 385, endPoint x: 335, endPoint y: 349, distance: 127.2
click at [335, 349] on div "A note on accessibility Color cannot be the sole indicator of information, in t…" at bounding box center [695, 369] width 759 height 73
copy div "A note on accessibility Color cannot be the sole indicator of information, in t…"
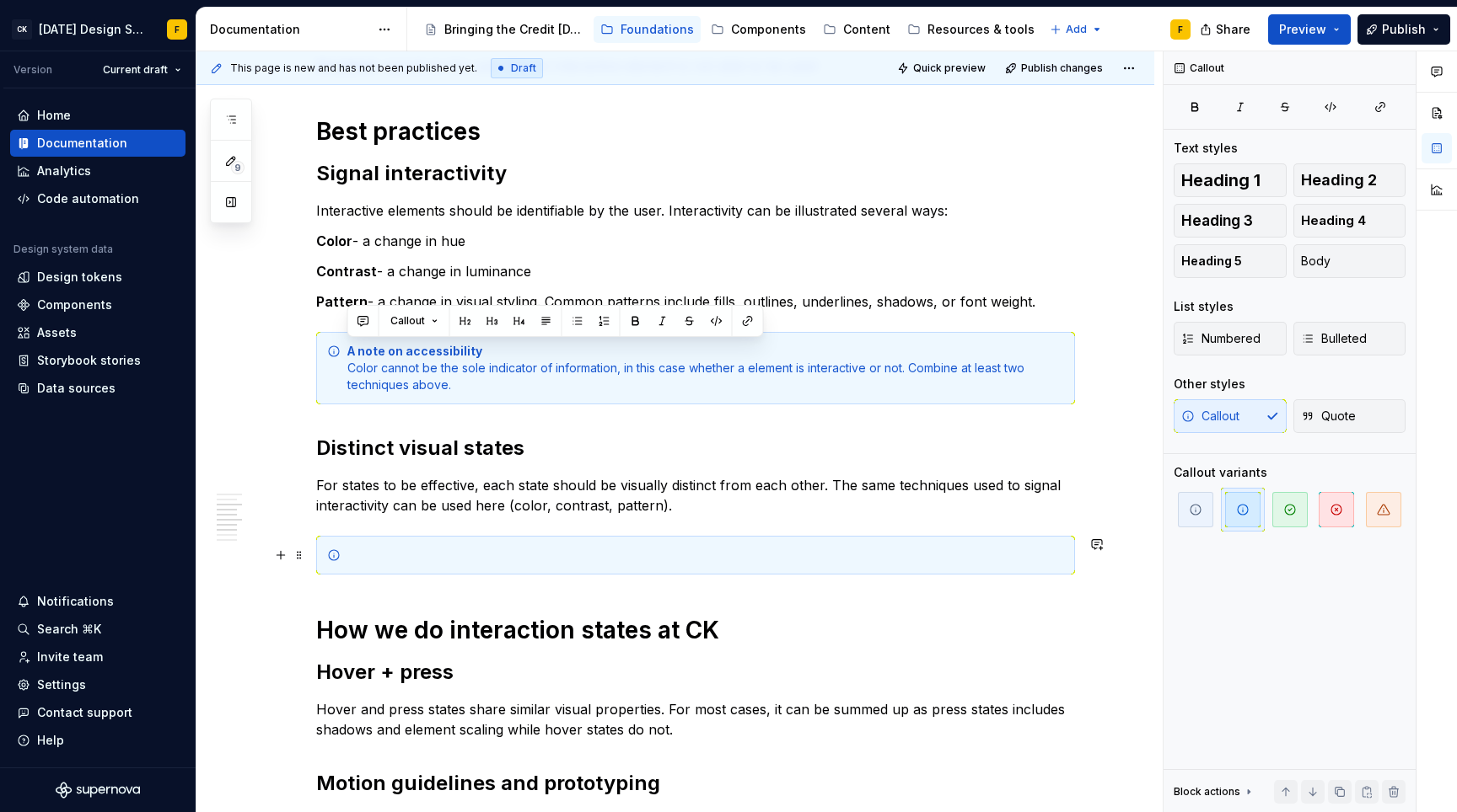
click at [392, 553] on div at bounding box center [705, 555] width 717 height 17
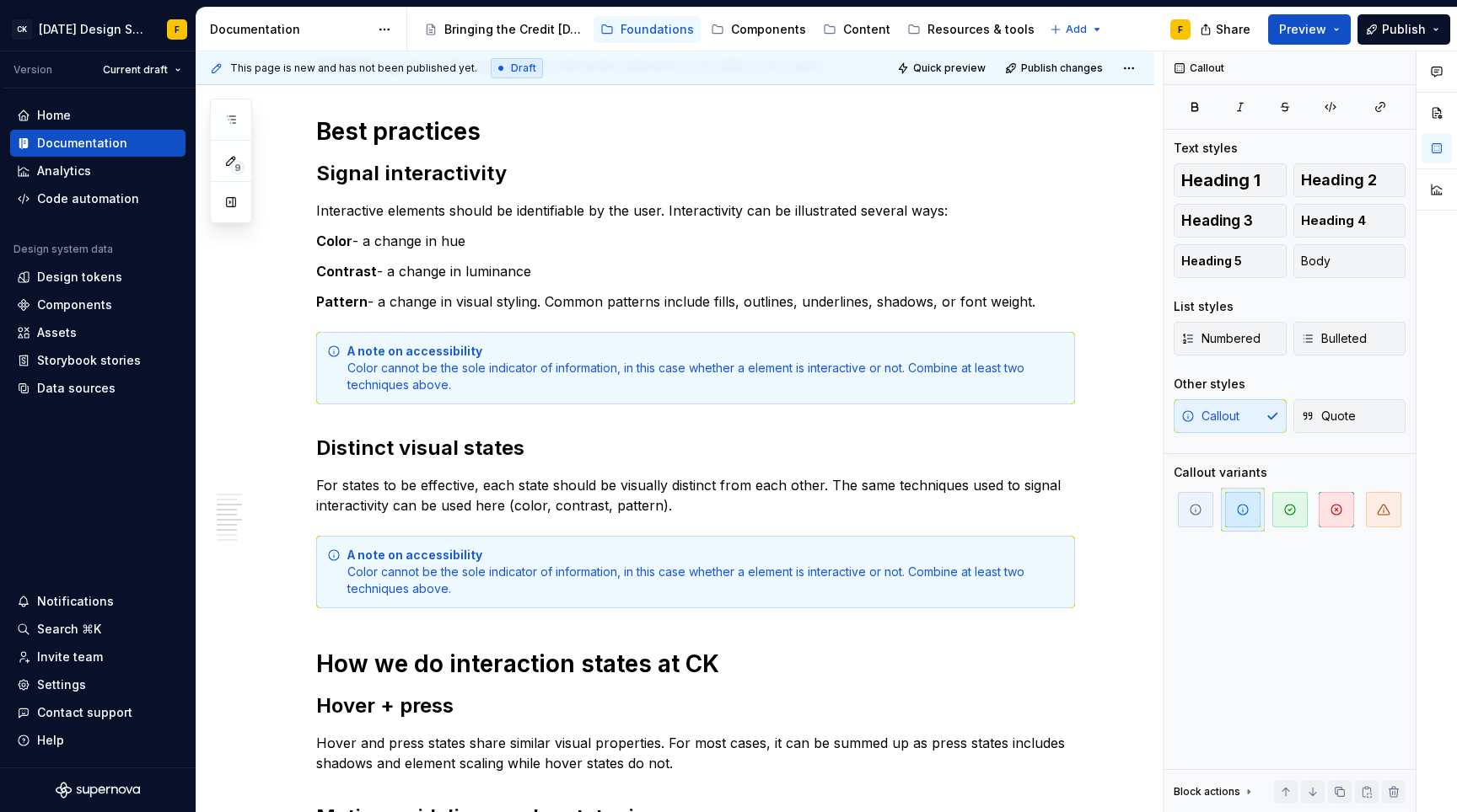
click at [438, 573] on div "A note on accessibility Color cannot be the sole indicator of information, in t…" at bounding box center [705, 573] width 717 height 51
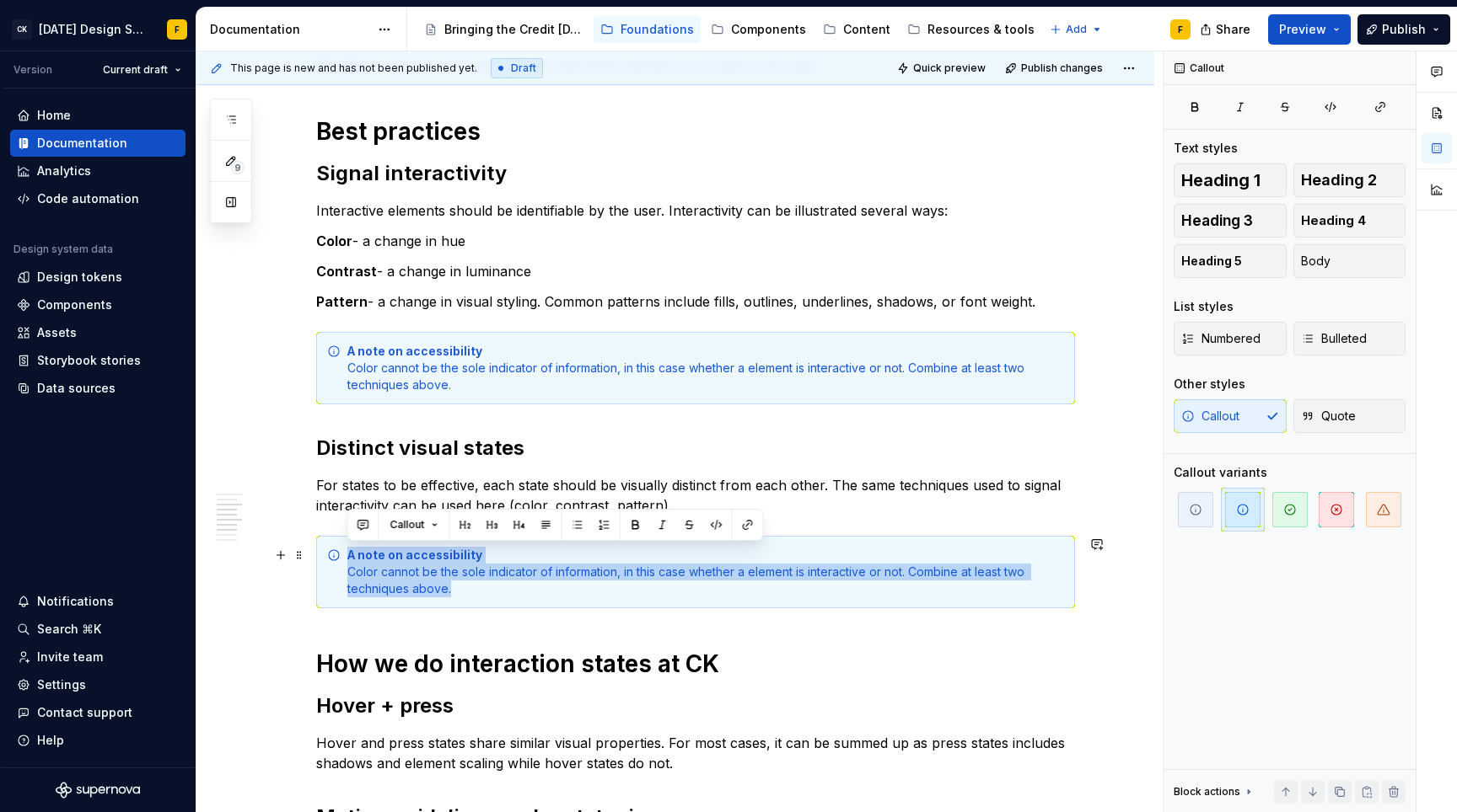
click at [438, 573] on div "A note on accessibility Color cannot be the sole indicator of information, in t…" at bounding box center [705, 573] width 717 height 51
click at [464, 588] on div "A note on accessibility Color cannot be the sole indicator of information, in t…" at bounding box center [705, 573] width 717 height 51
drag, startPoint x: 464, startPoint y: 588, endPoint x: 347, endPoint y: 575, distance: 117.7
click at [347, 575] on div "A note on accessibility Color cannot be the sole indicator of information, in t…" at bounding box center [705, 573] width 717 height 51
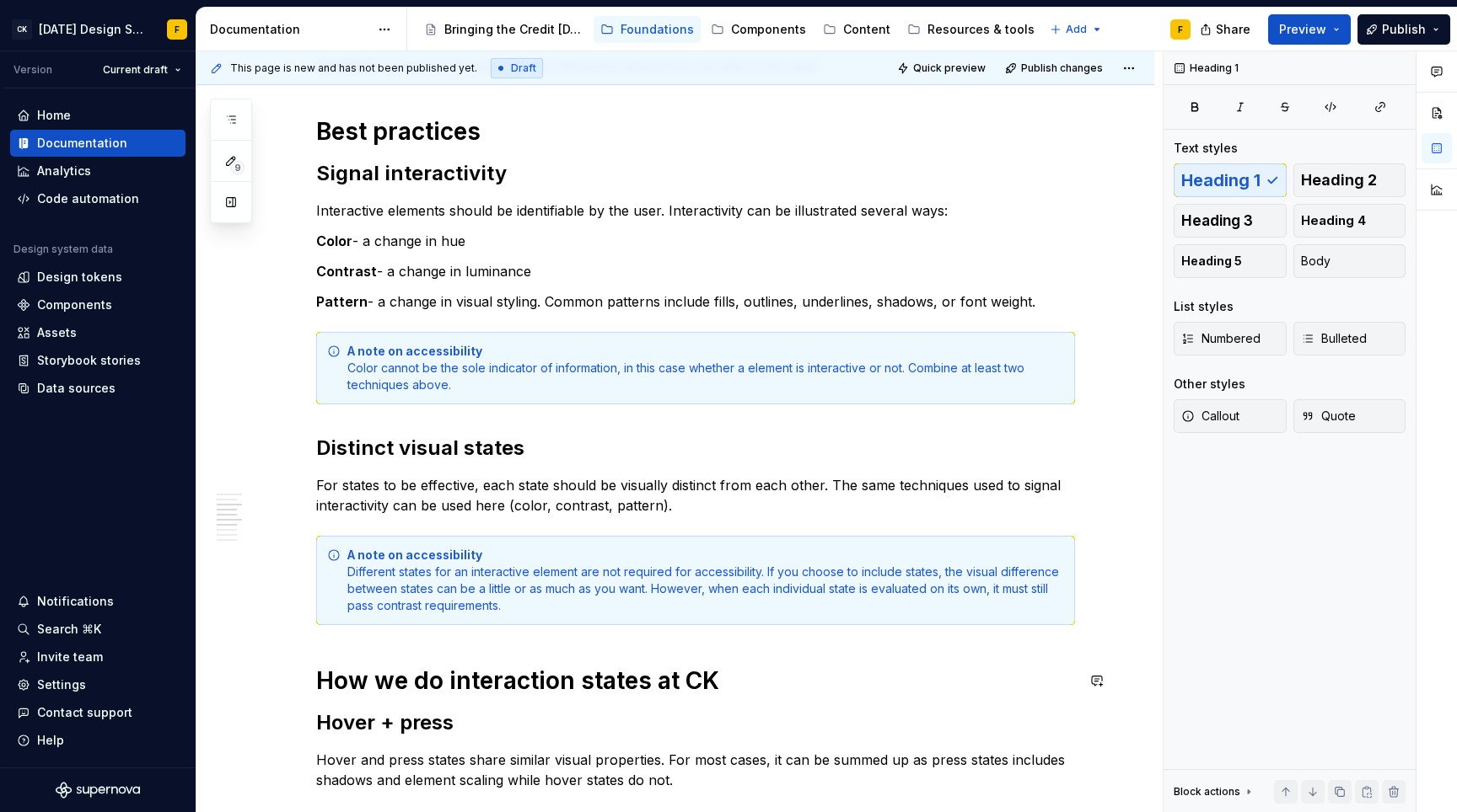
click at [534, 641] on div "Basics of interaction states Interaction states provide visual feedback to the …" at bounding box center [695, 590] width 759 height 1581
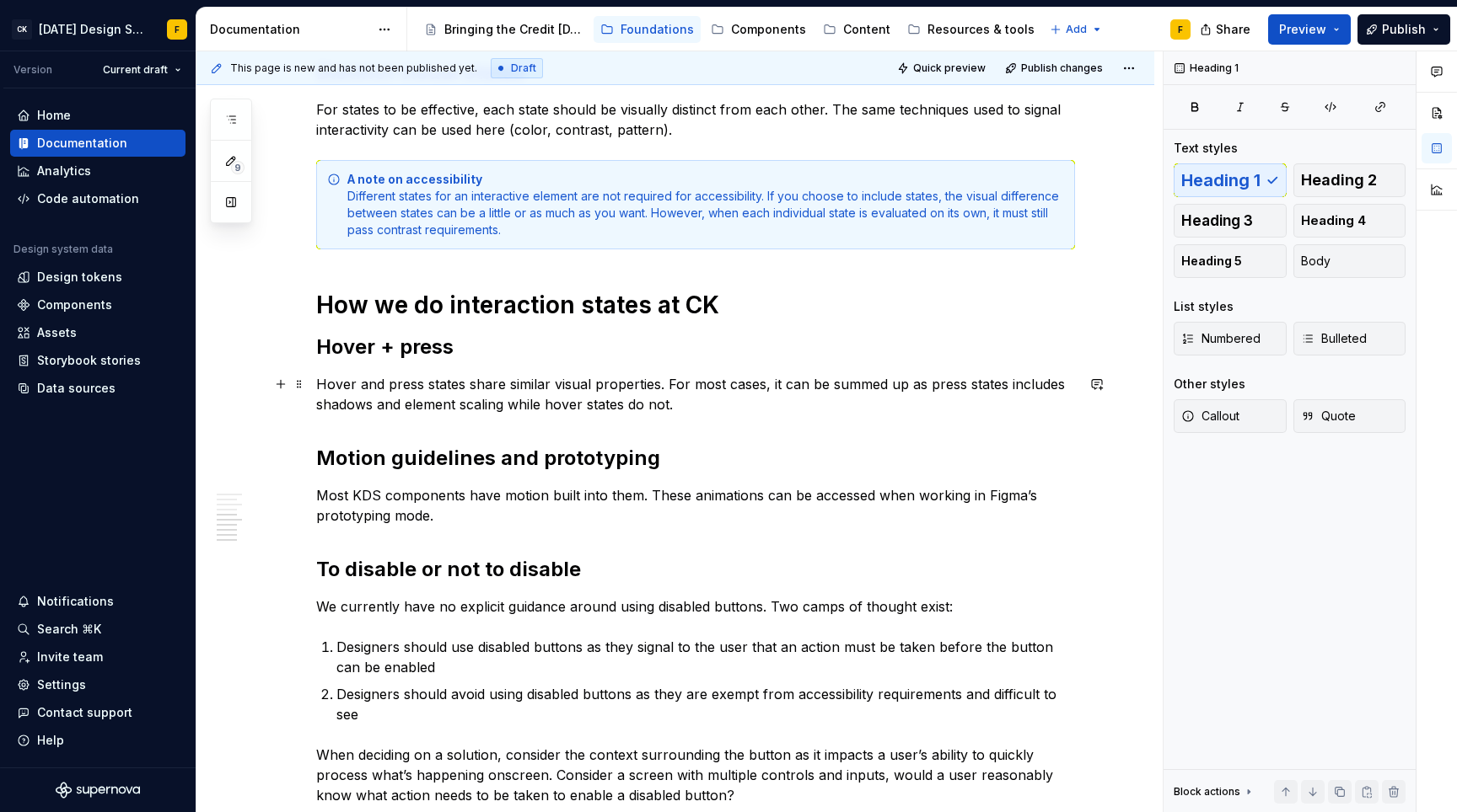
scroll to position [938, 0]
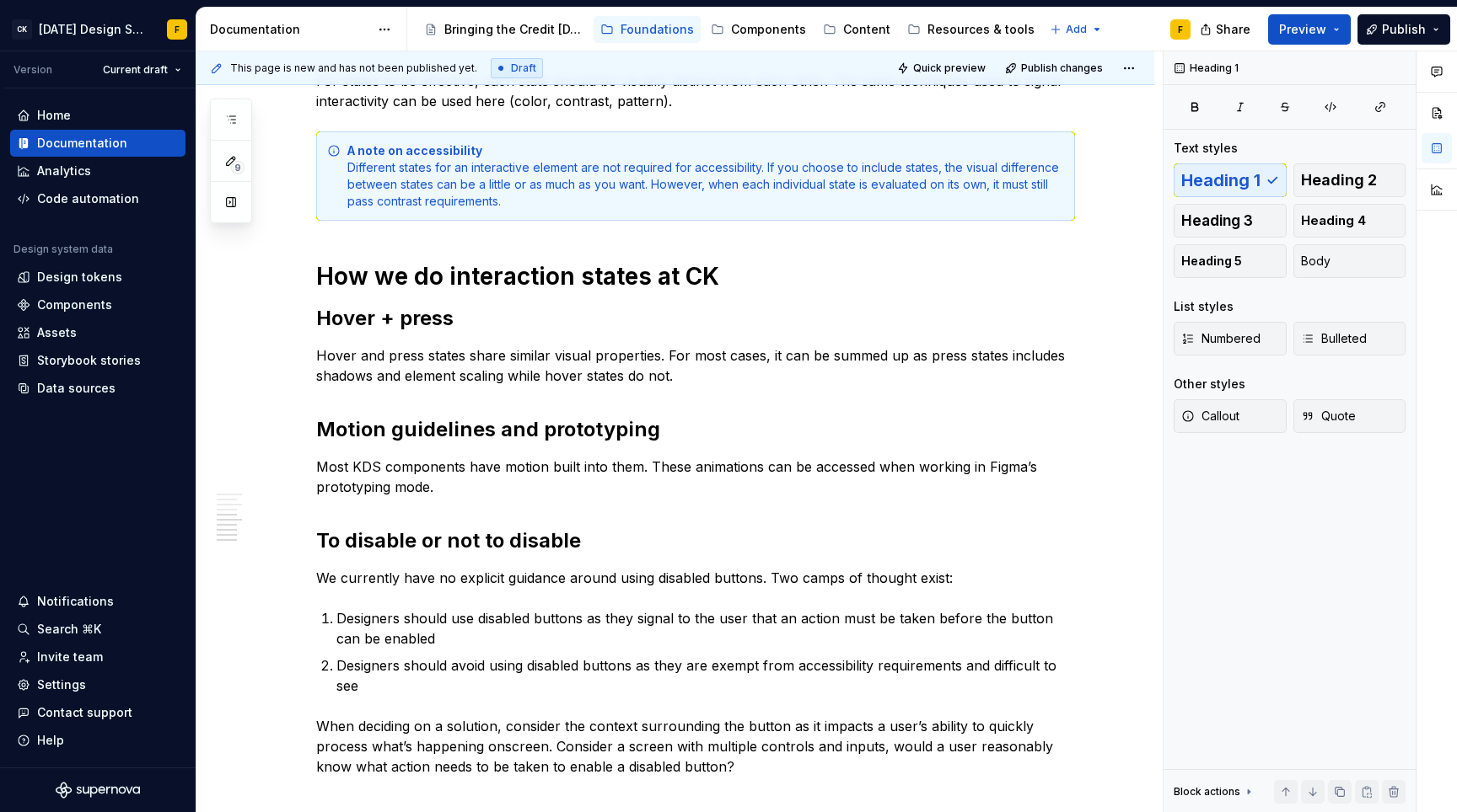
click at [466, 464] on p "Most KDS components have motion built into them. These animations can be access…" at bounding box center [695, 477] width 759 height 40
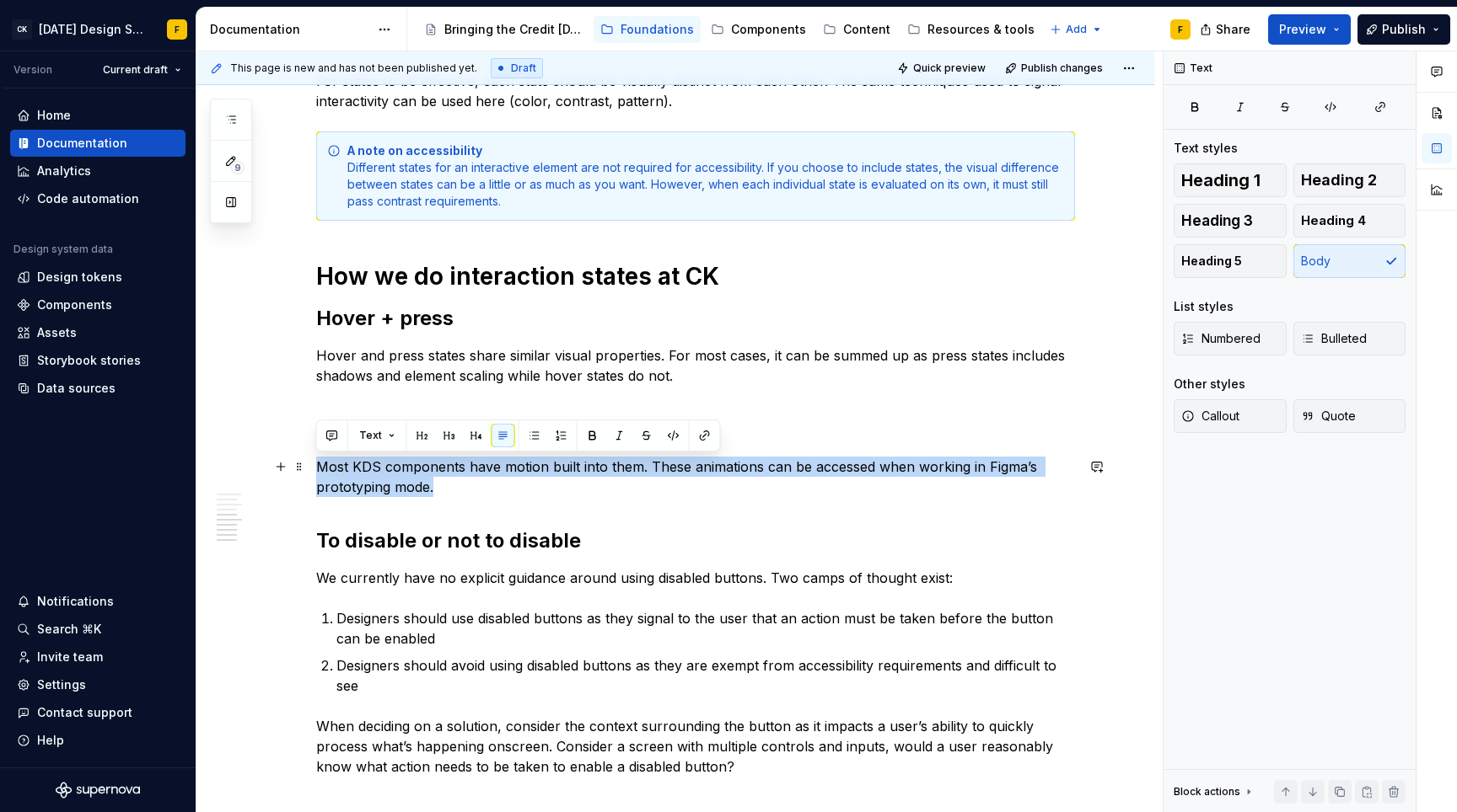
click at [466, 464] on p "Most KDS components have motion built into them. These animations can be access…" at bounding box center [695, 477] width 759 height 40
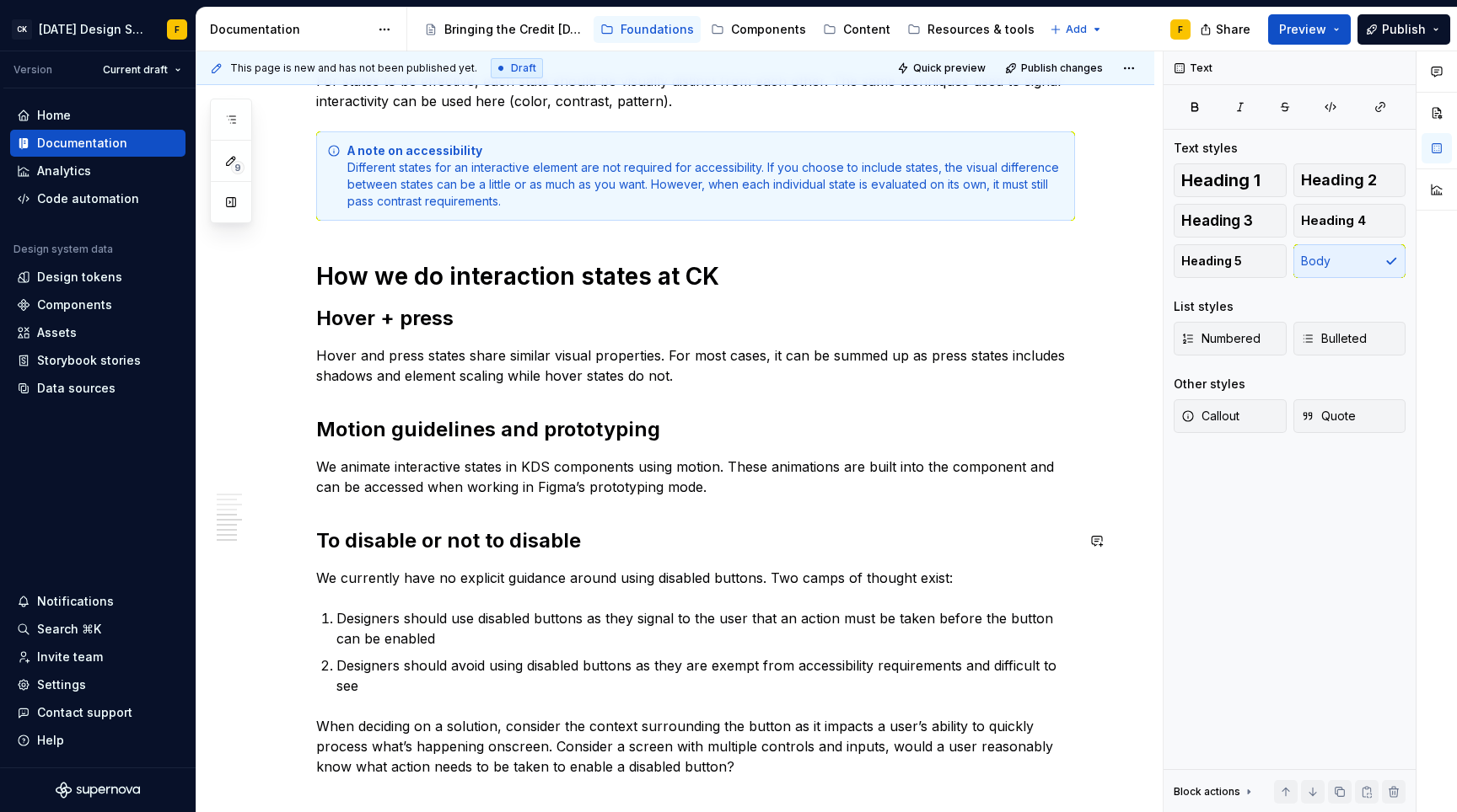
click at [710, 559] on div "Basics of interaction states Interaction states provide visual feedback to the …" at bounding box center [695, 185] width 759 height 1581
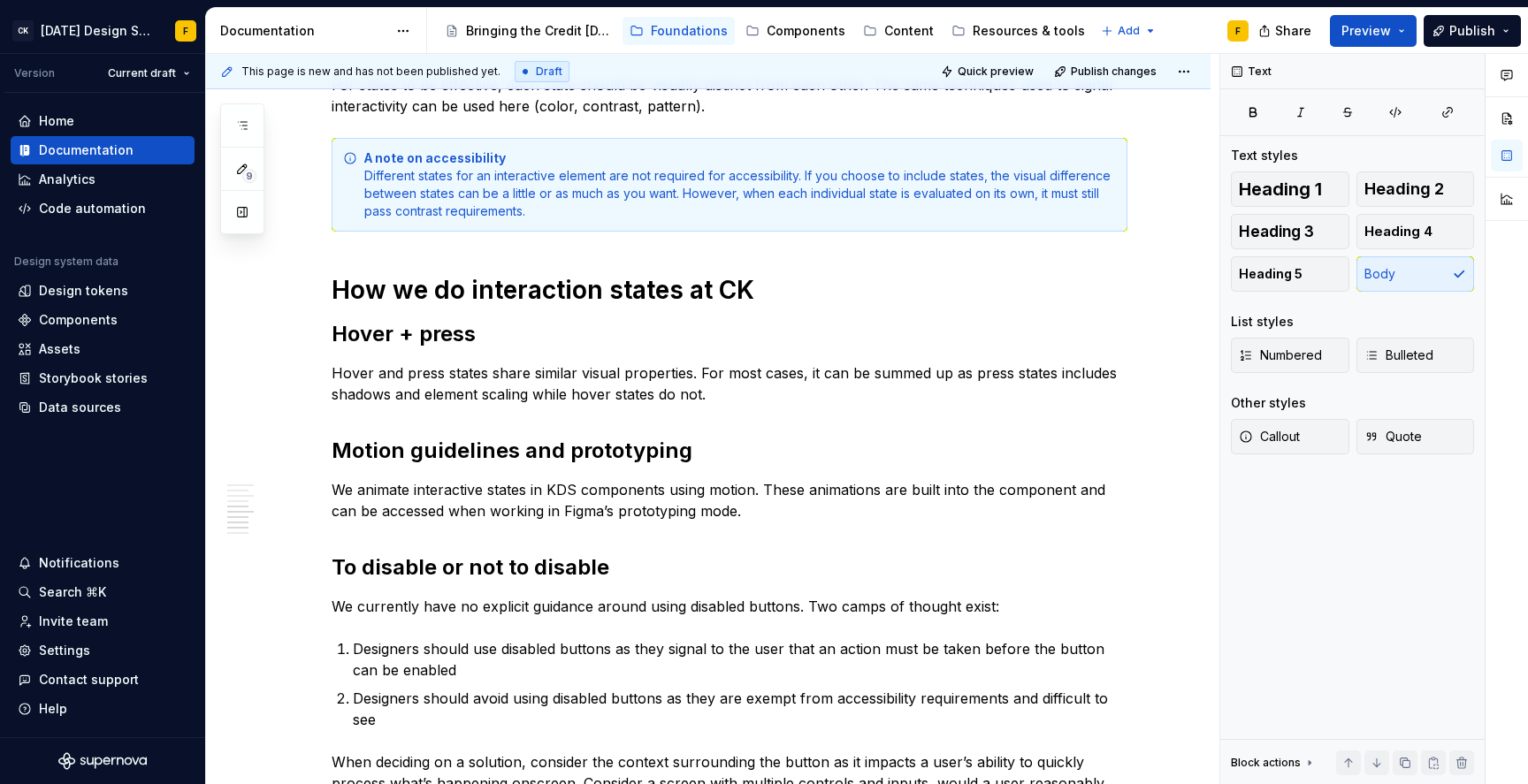
type textarea "*"
